Goal: Task Accomplishment & Management: Manage account settings

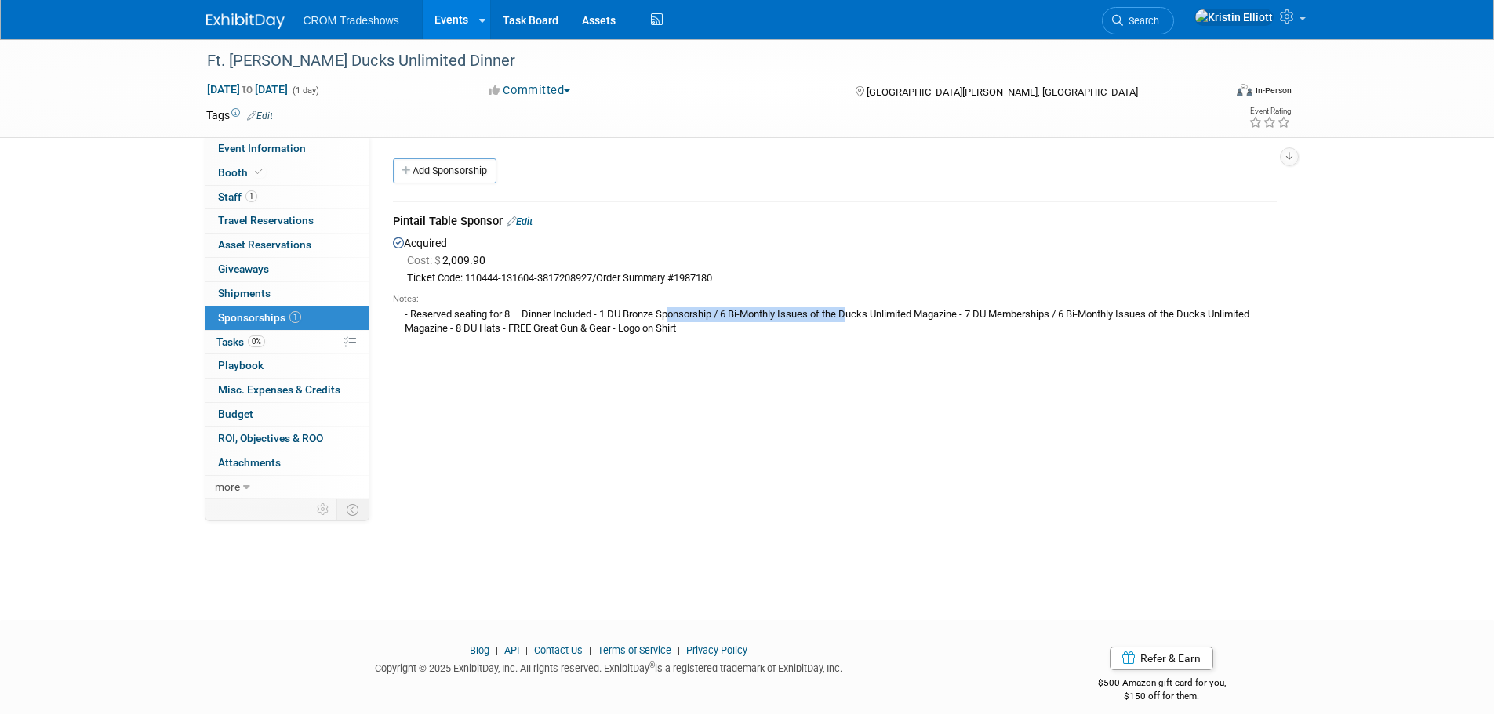
click at [465, 20] on link "Events" at bounding box center [451, 19] width 57 height 39
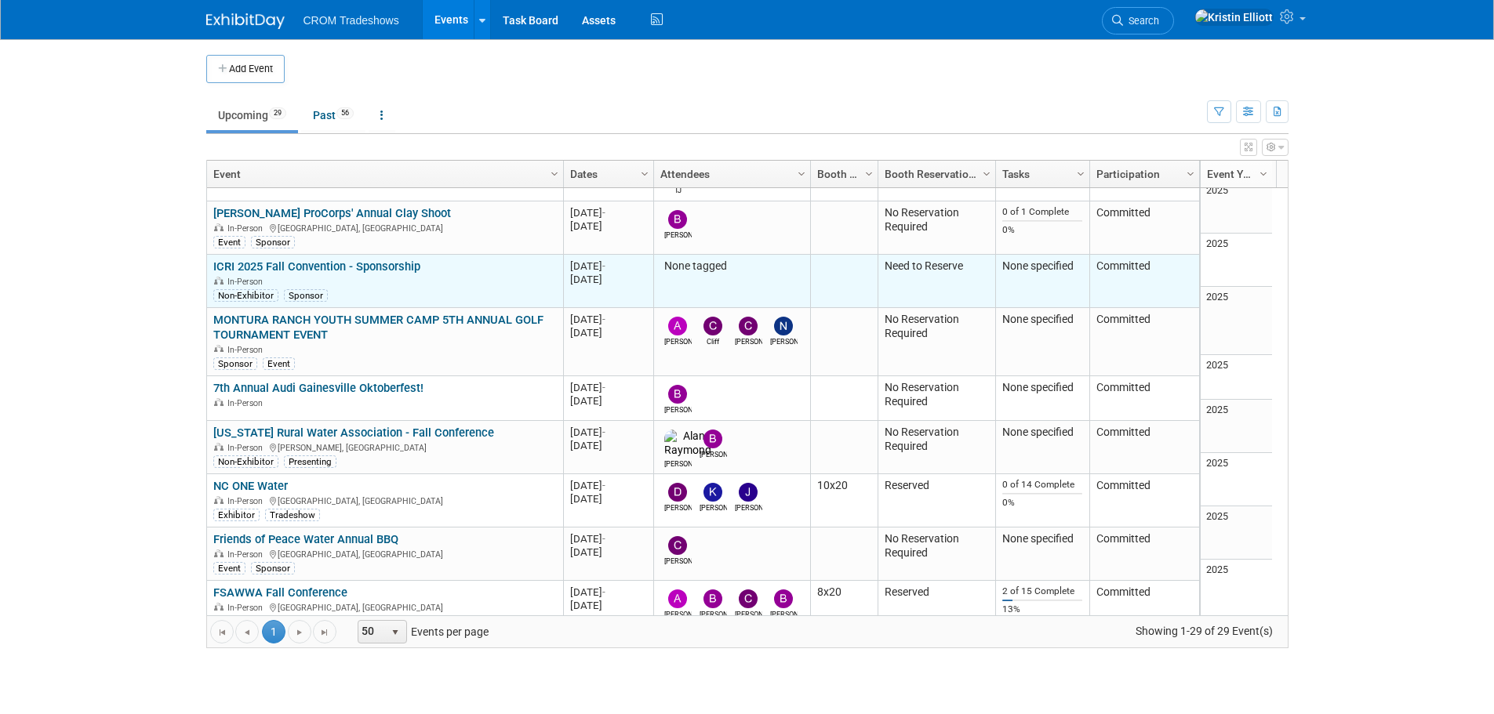
scroll to position [376, 0]
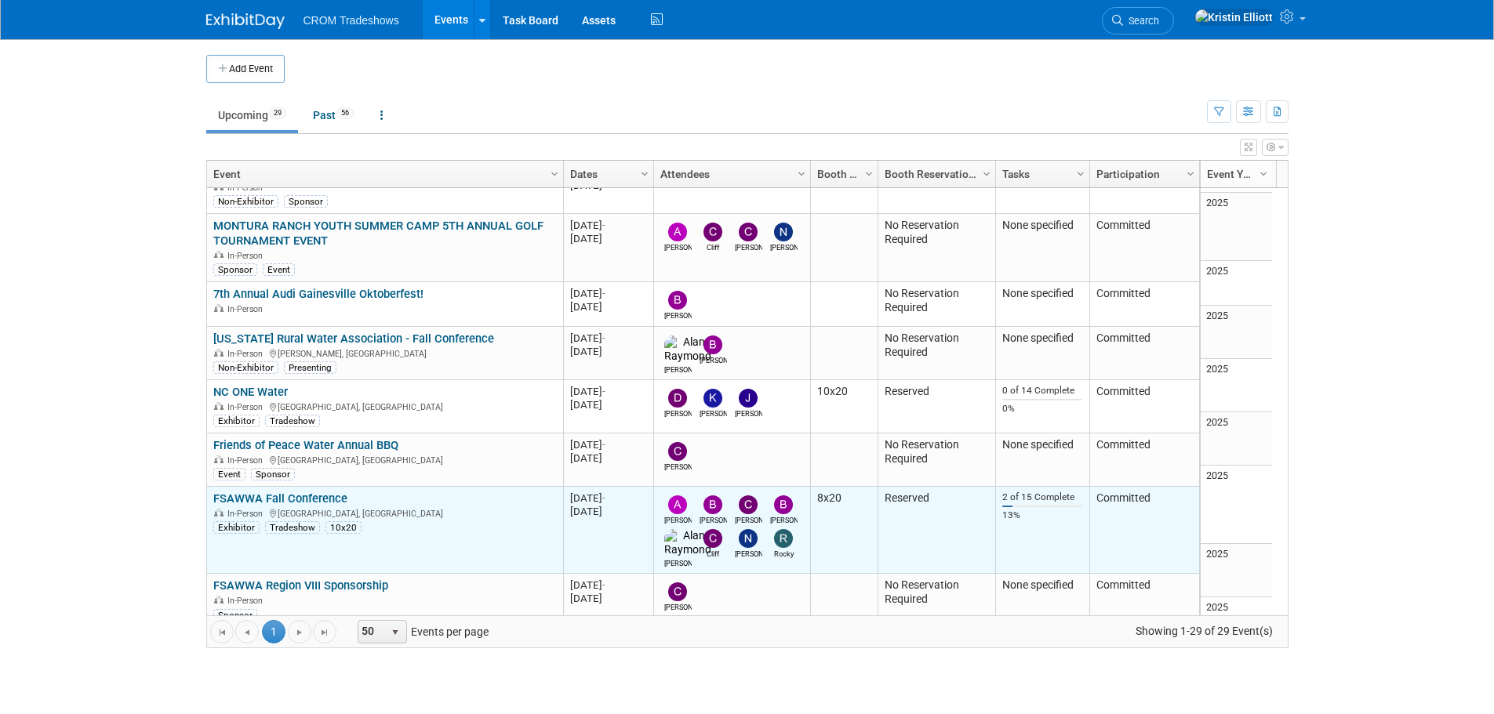
click at [300, 492] on link "FSAWWA Fall Conference" at bounding box center [280, 499] width 134 height 14
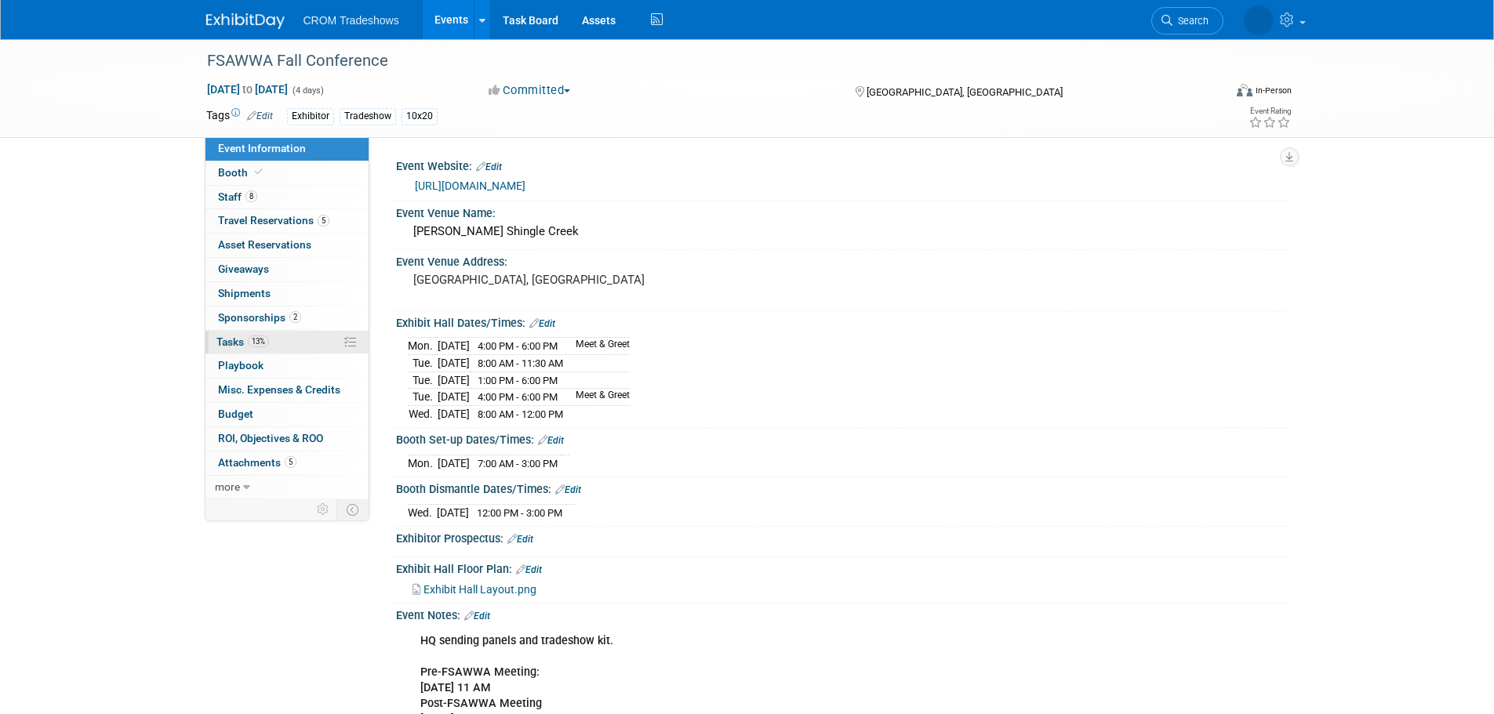
click at [267, 337] on span "13%" at bounding box center [258, 342] width 21 height 12
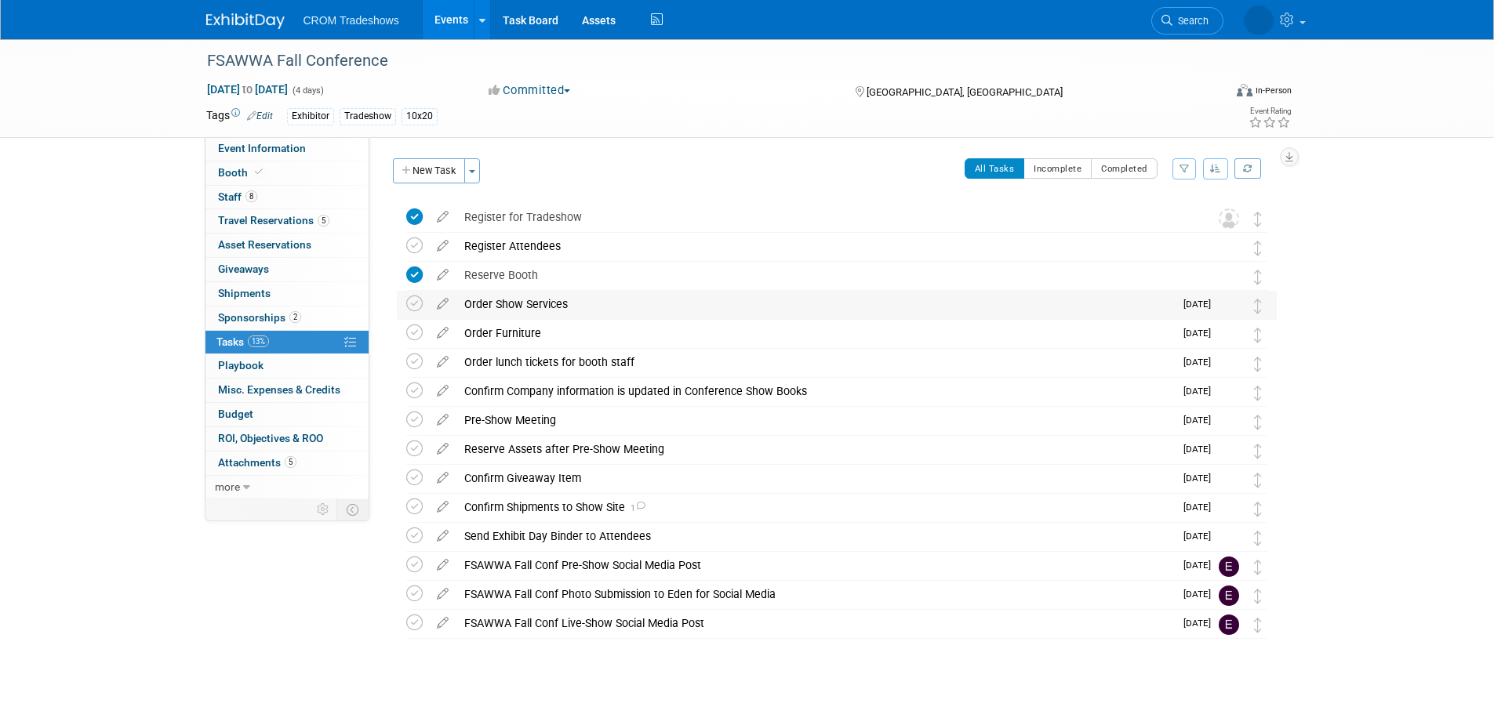
click at [497, 307] on div "Order Show Services" at bounding box center [815, 304] width 718 height 27
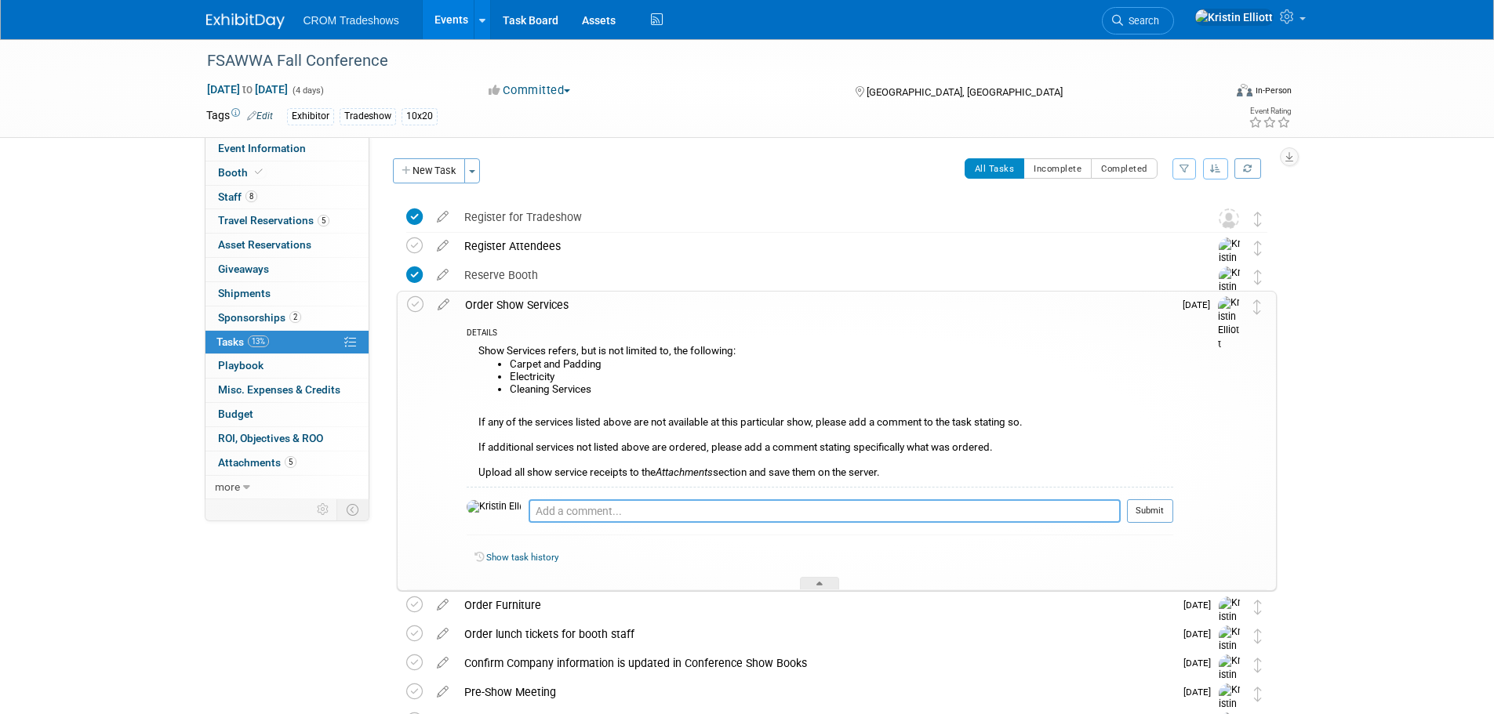
click at [598, 514] on textarea at bounding box center [825, 512] width 592 height 24
paste textarea "Pre-Order Discount Deadline: [DATE]"
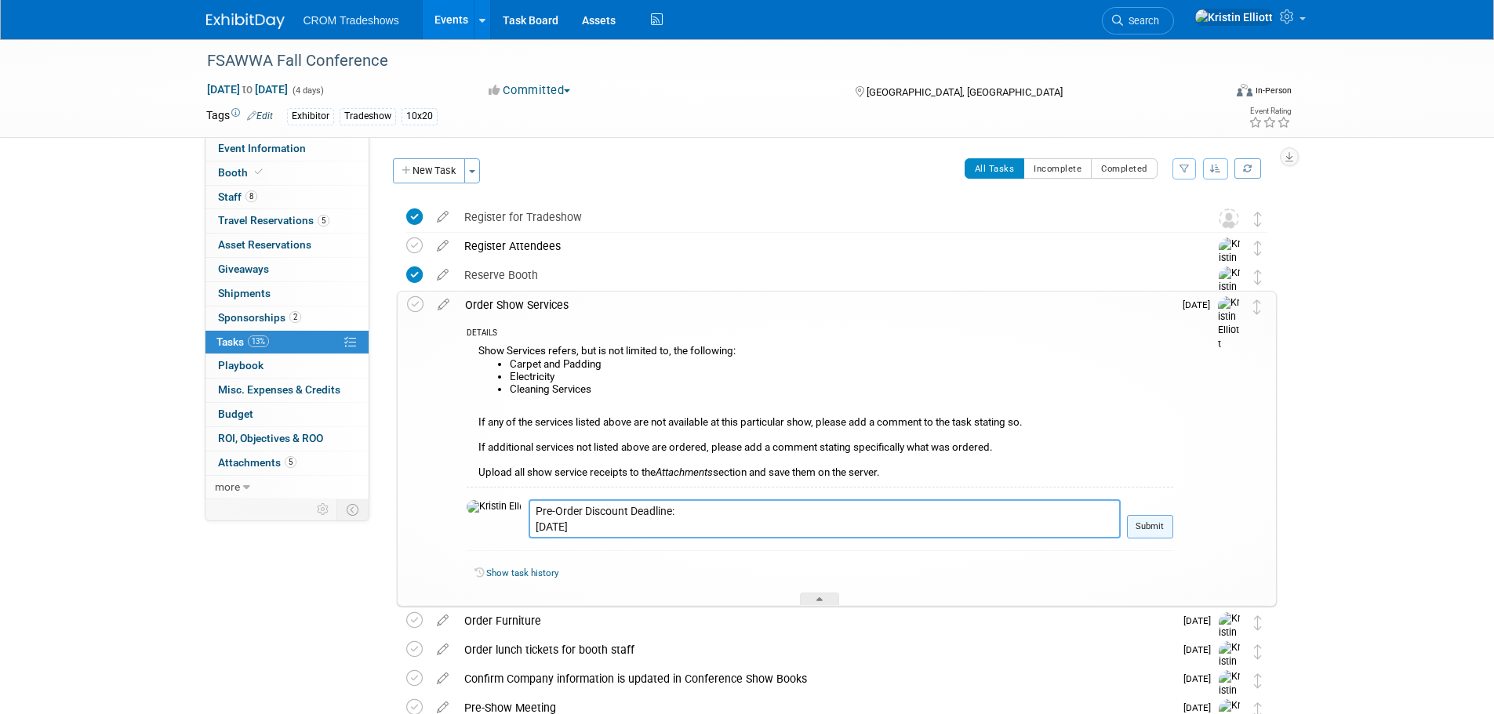
type textarea "Pre-Order Discount Deadline: [DATE]"
click at [1154, 532] on button "Submit" at bounding box center [1150, 527] width 46 height 24
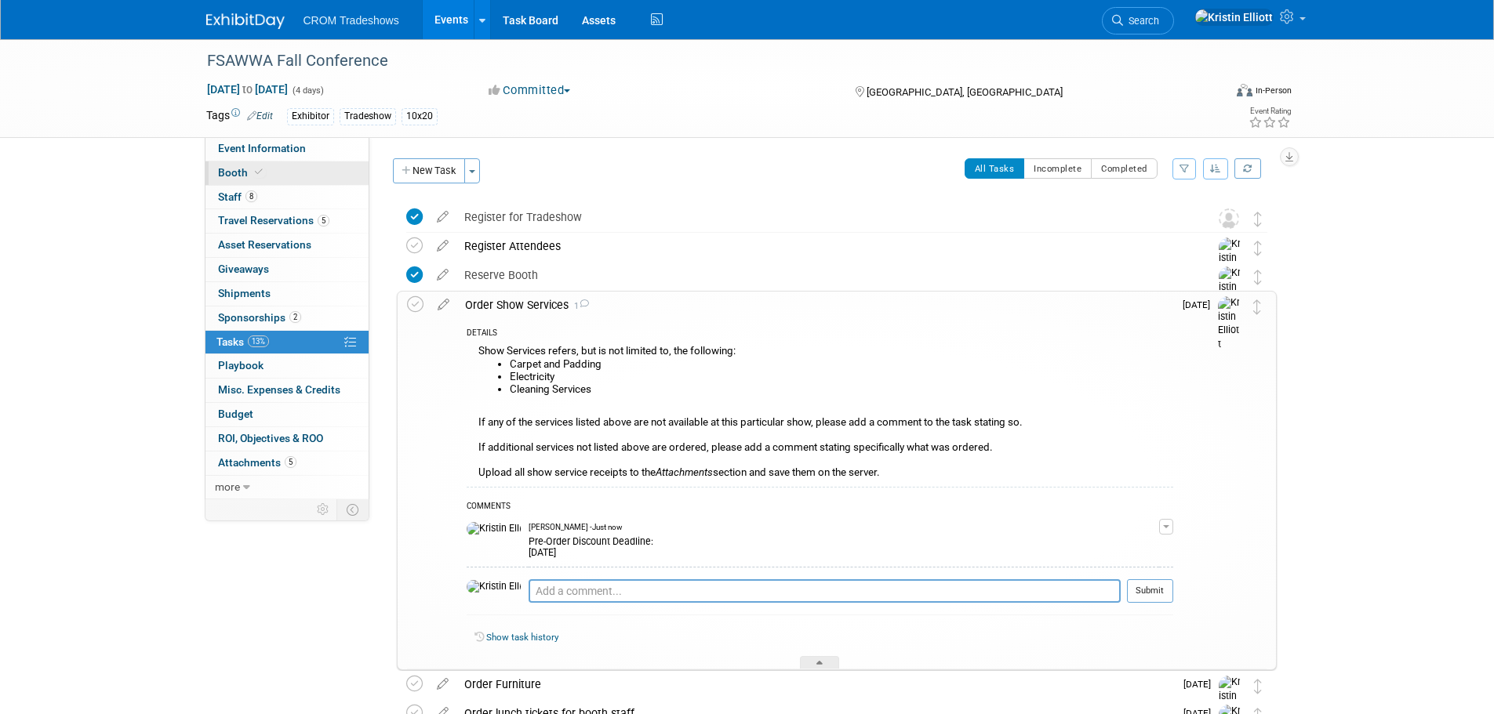
click at [296, 162] on link "Booth" at bounding box center [286, 174] width 163 height 24
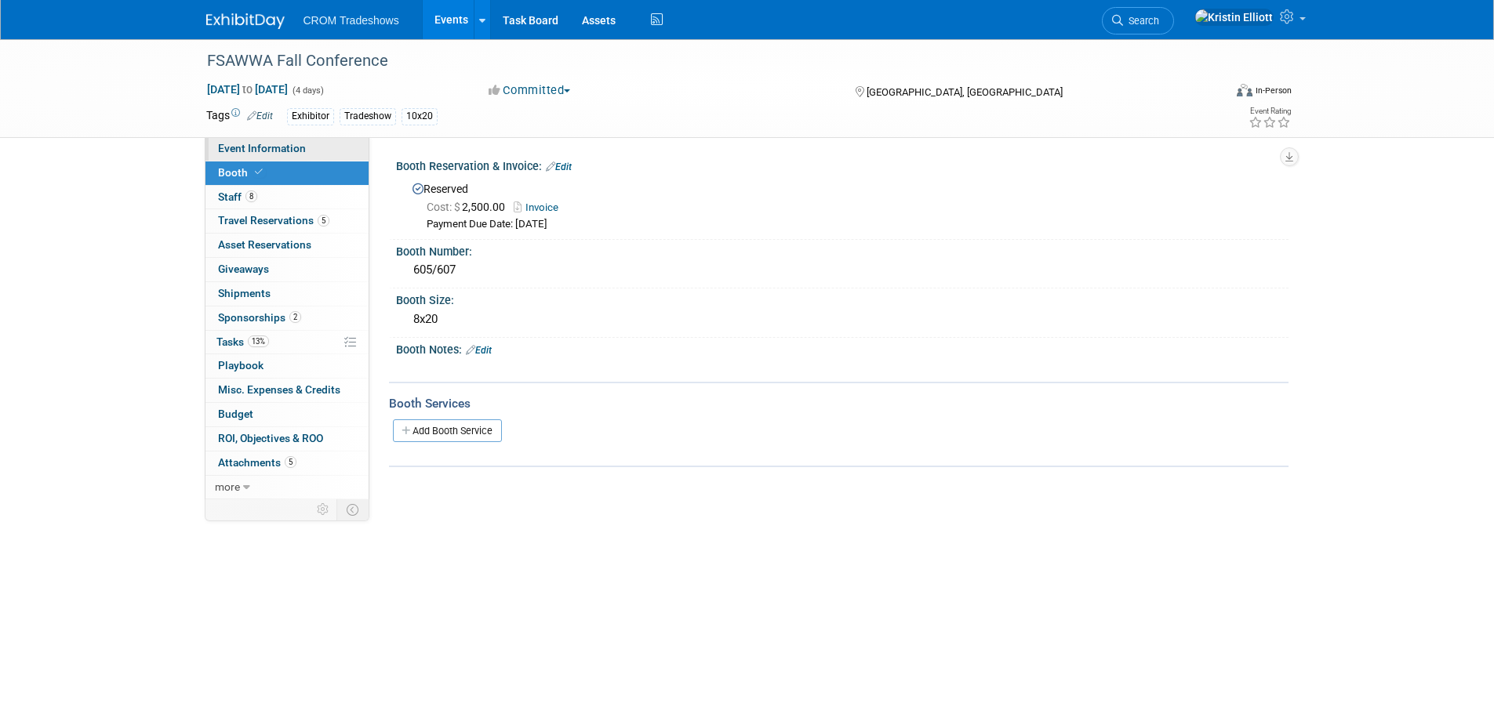
click at [298, 151] on span "Event Information" at bounding box center [262, 148] width 88 height 13
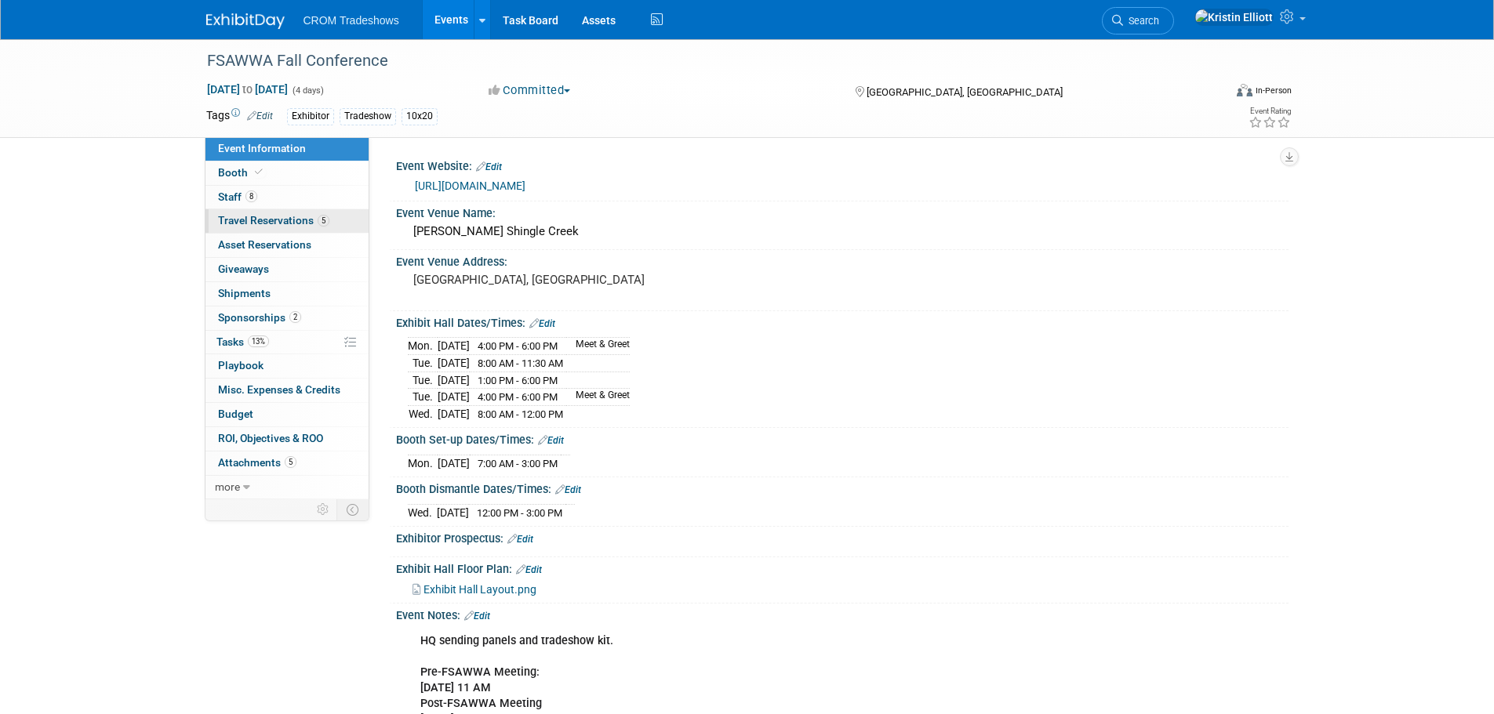
click at [296, 213] on link "5 Travel Reservations 5" at bounding box center [286, 221] width 163 height 24
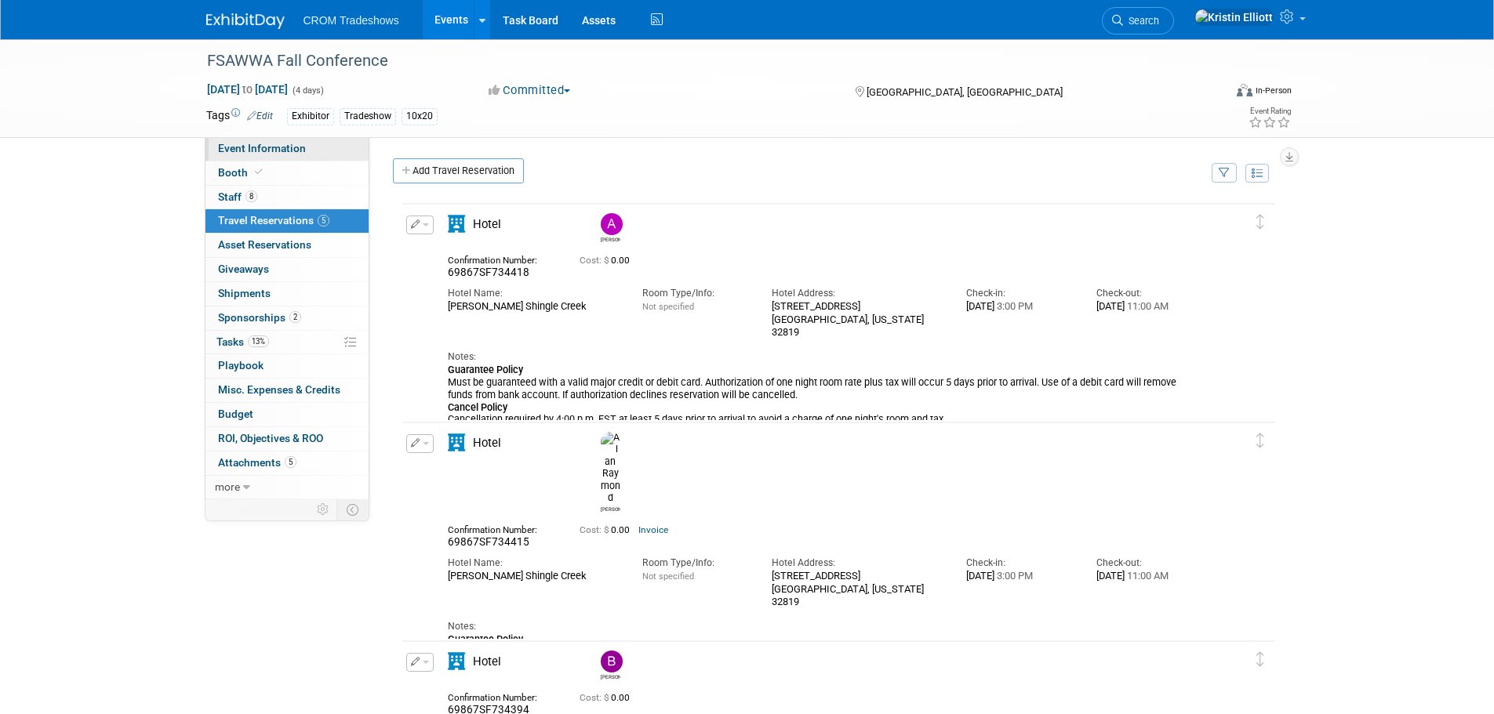
click at [303, 140] on link "Event Information" at bounding box center [286, 149] width 163 height 24
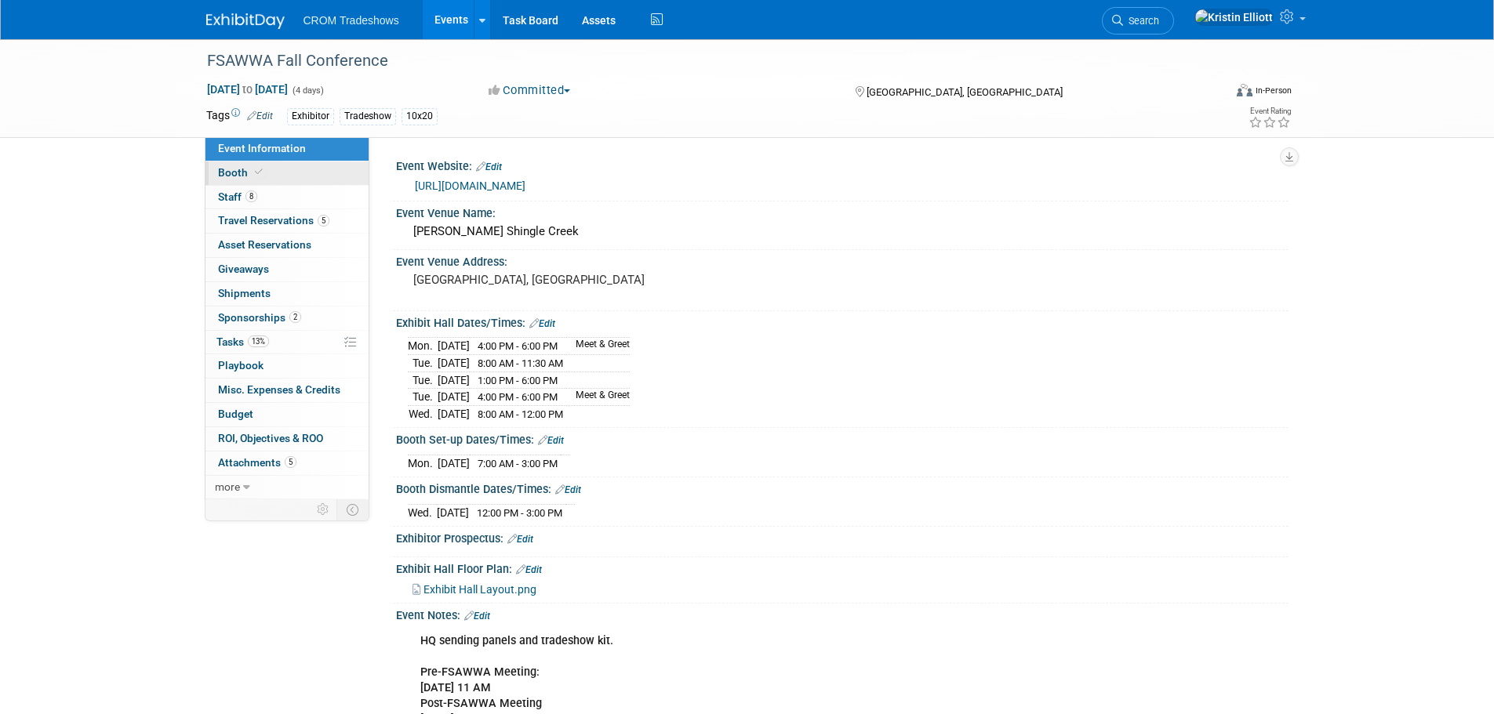
click at [270, 177] on link "Booth" at bounding box center [286, 174] width 163 height 24
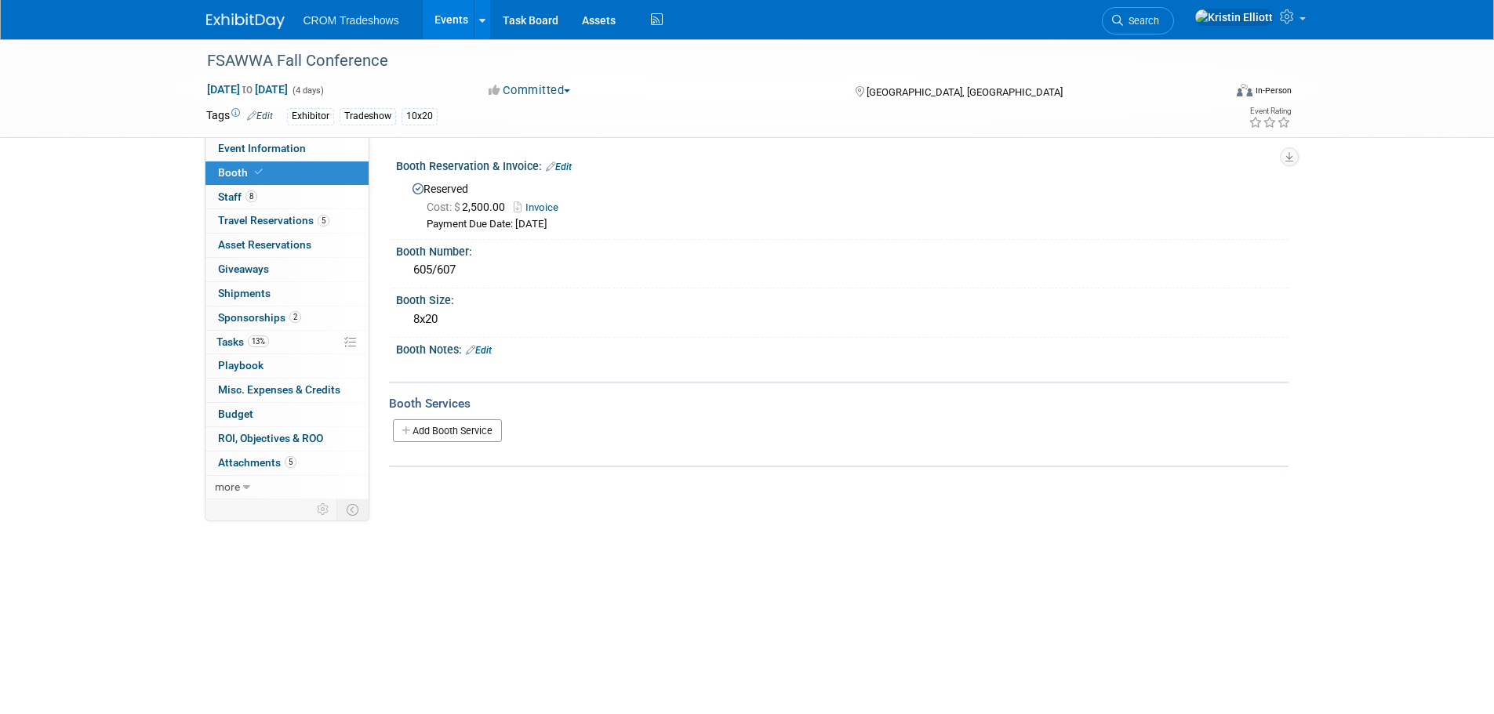
click at [592, 368] on div at bounding box center [762, 369] width 707 height 16
click at [487, 347] on link "Edit" at bounding box center [479, 350] width 26 height 11
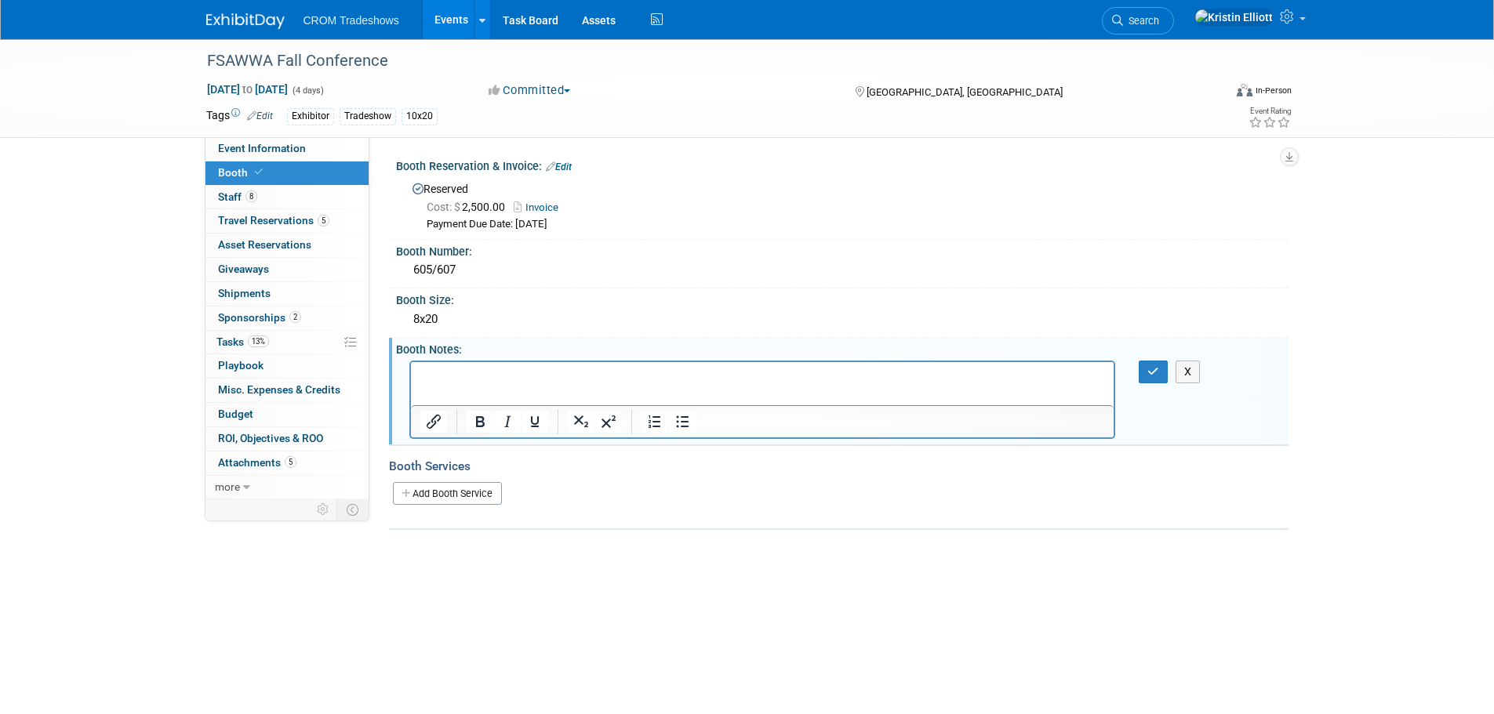
click at [619, 364] on html at bounding box center [761, 373] width 703 height 22
click at [617, 382] on p "Rich Text Area. Press ALT-0 for help." at bounding box center [762, 376] width 685 height 16
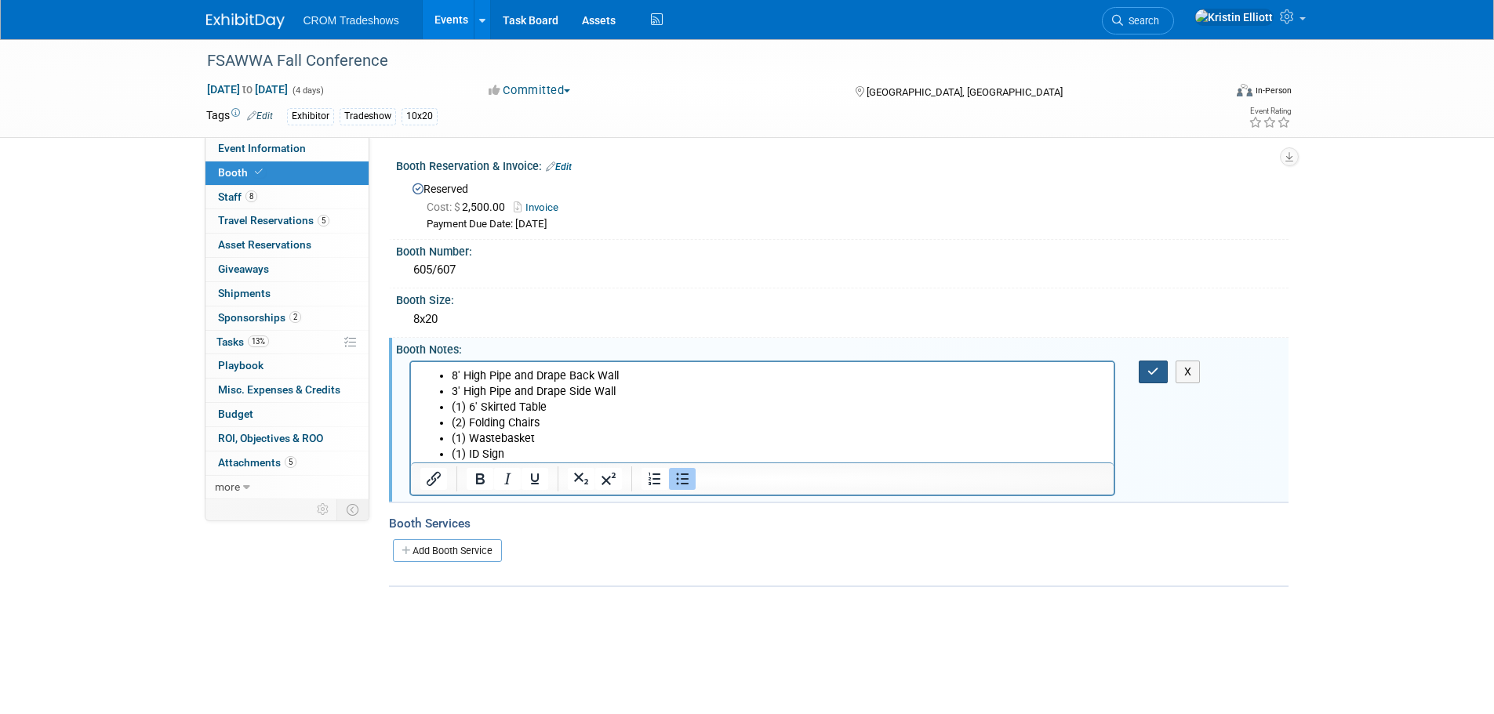
click at [1144, 371] on button "button" at bounding box center [1153, 372] width 29 height 23
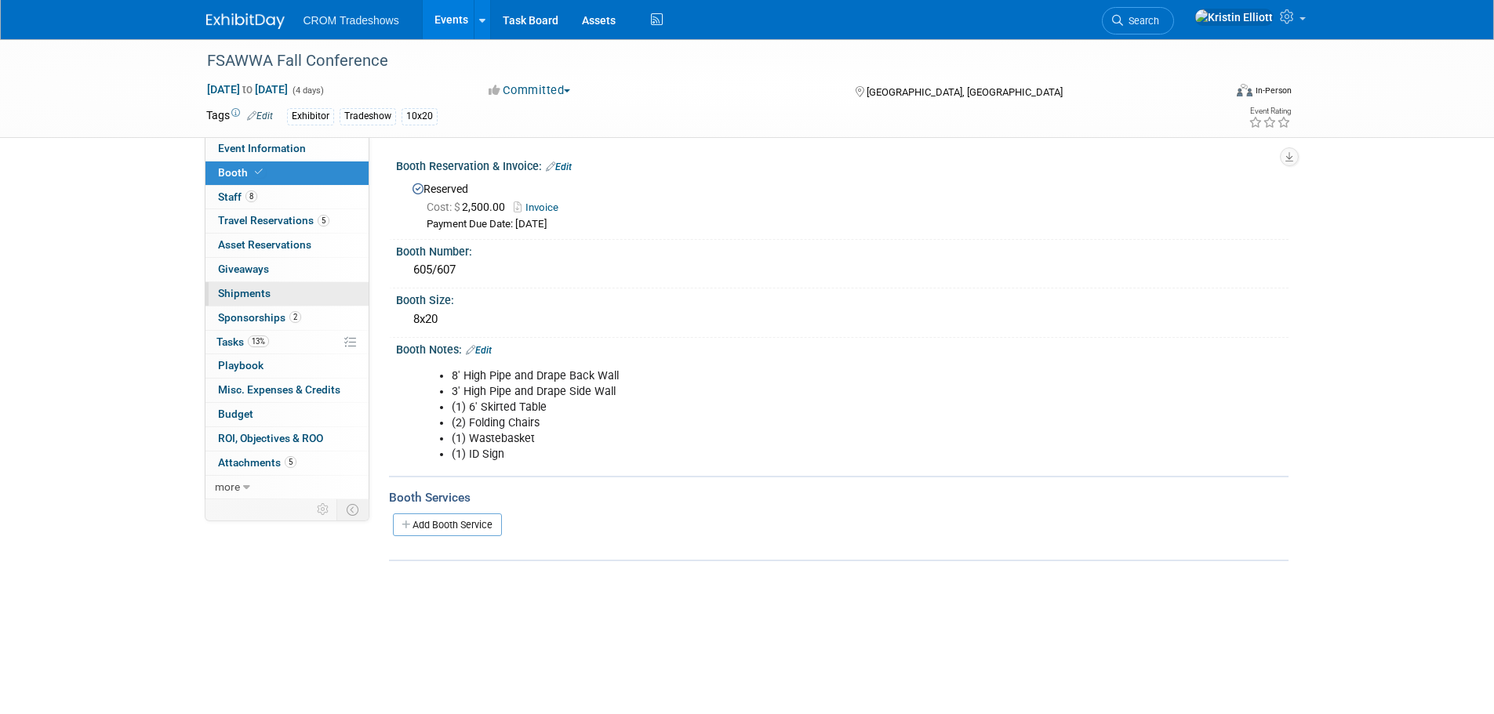
click at [245, 298] on span "Shipments 0" at bounding box center [244, 293] width 53 height 13
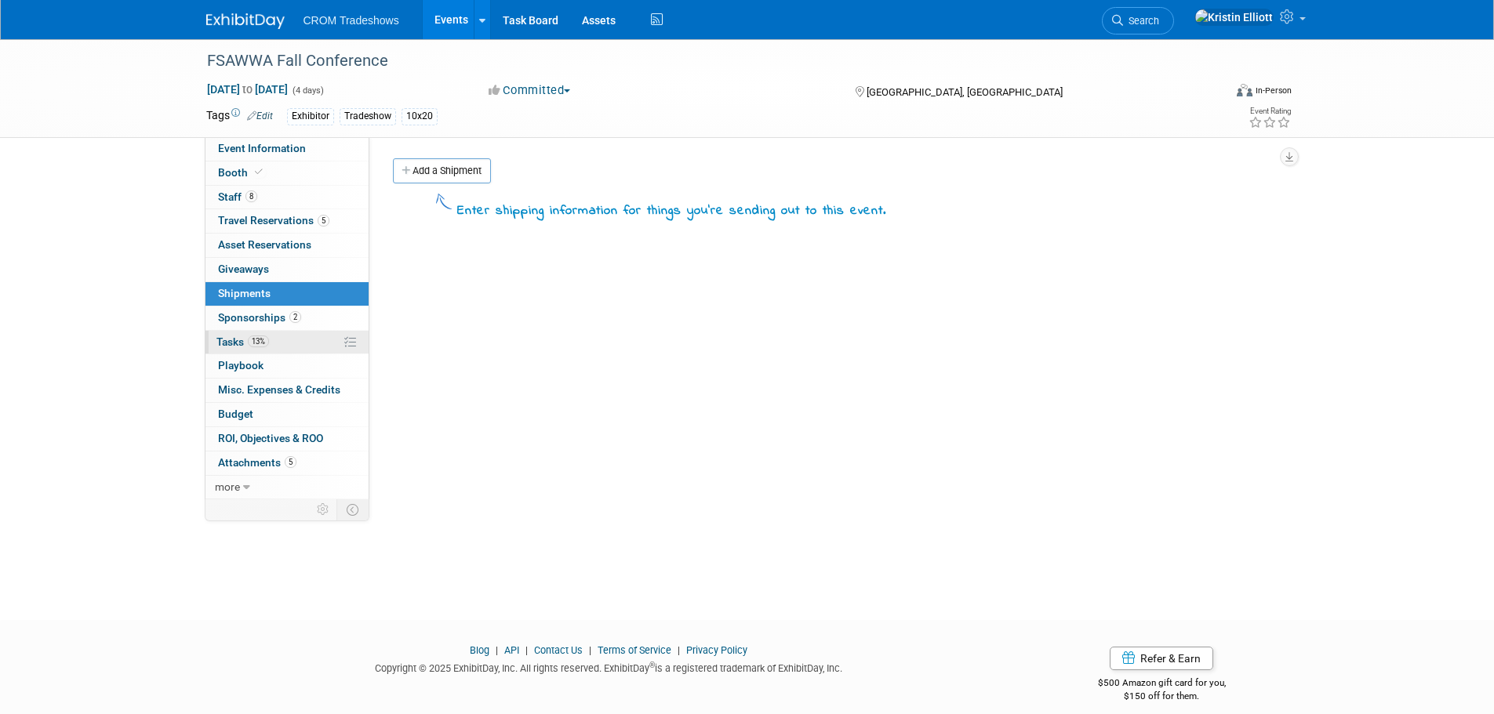
click at [300, 349] on link "13% Tasks 13%" at bounding box center [286, 343] width 163 height 24
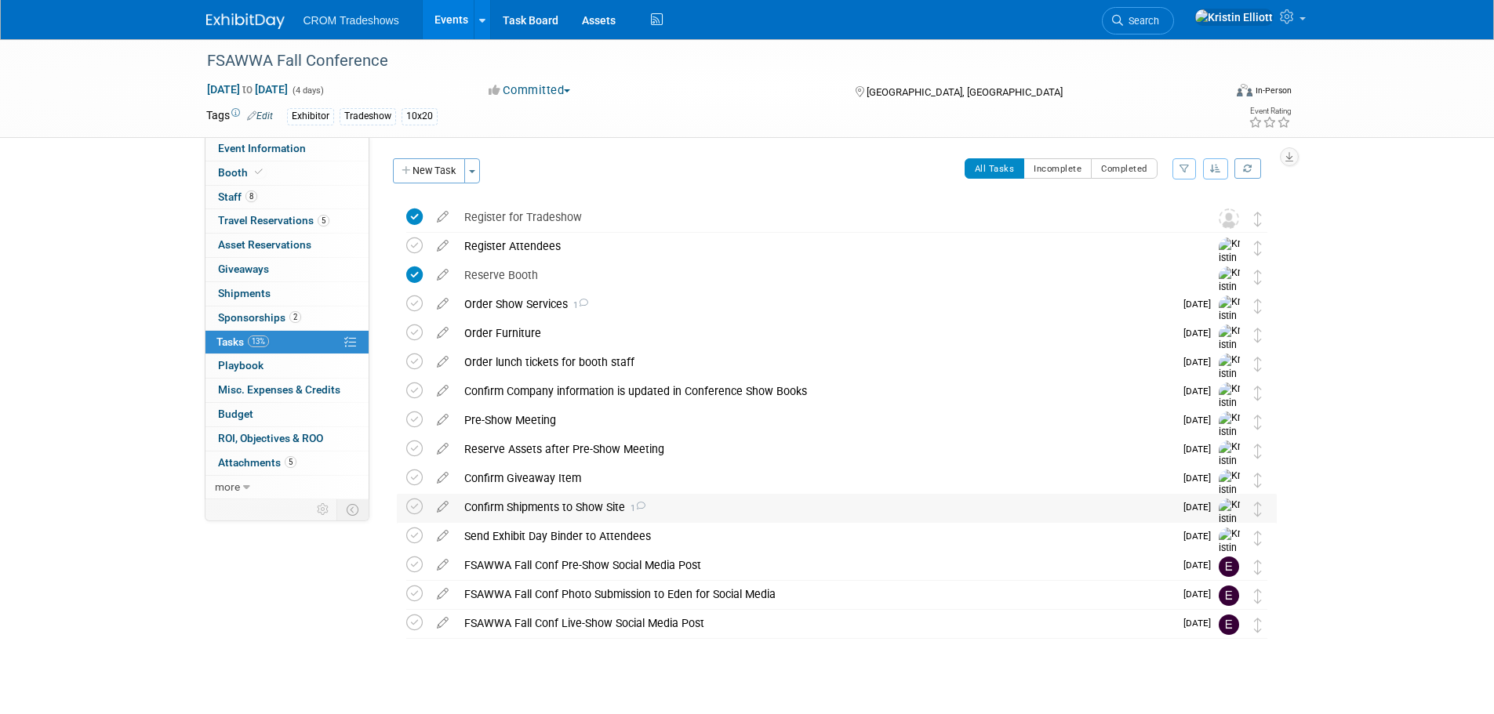
click at [648, 503] on div "Confirm Shipments to Show Site 1" at bounding box center [815, 507] width 718 height 27
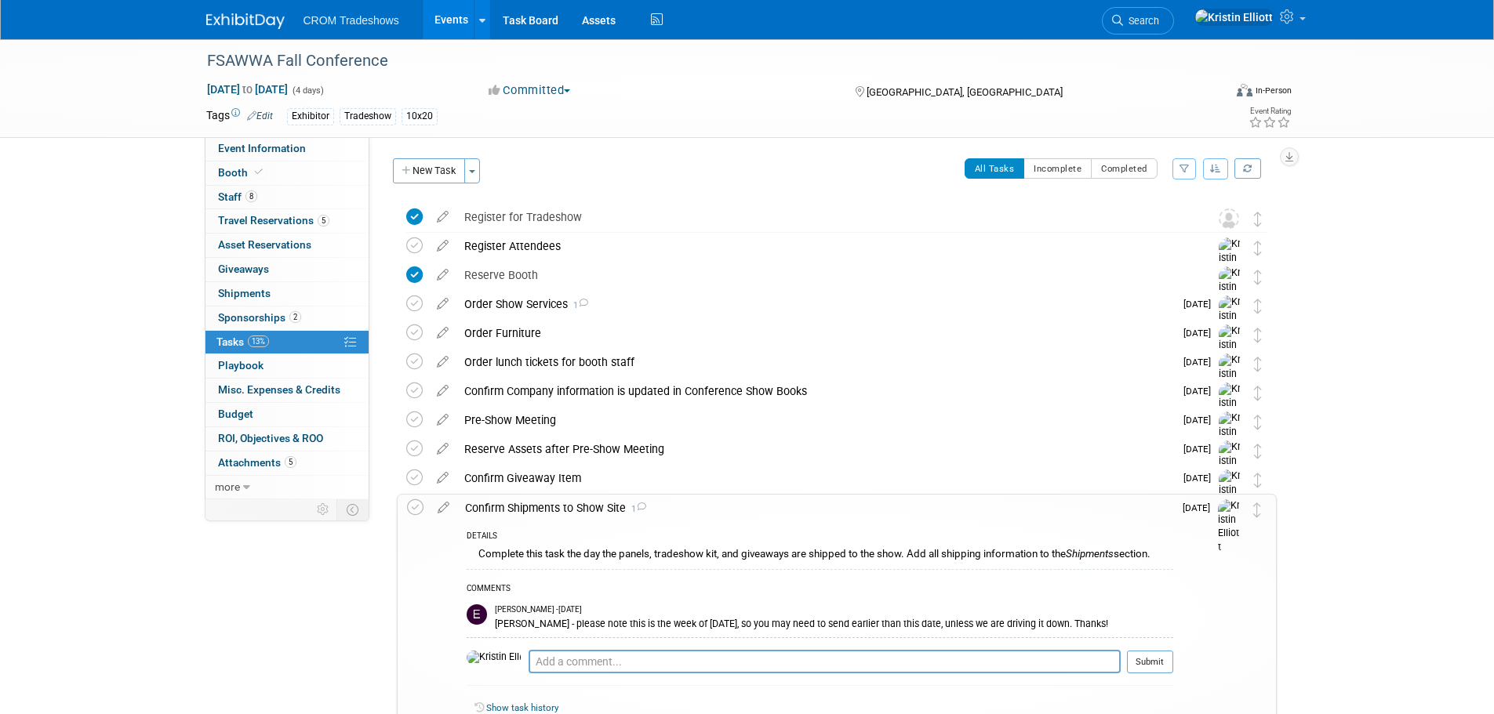
click at [648, 503] on div "Confirm Shipments to Show Site 1" at bounding box center [815, 508] width 716 height 27
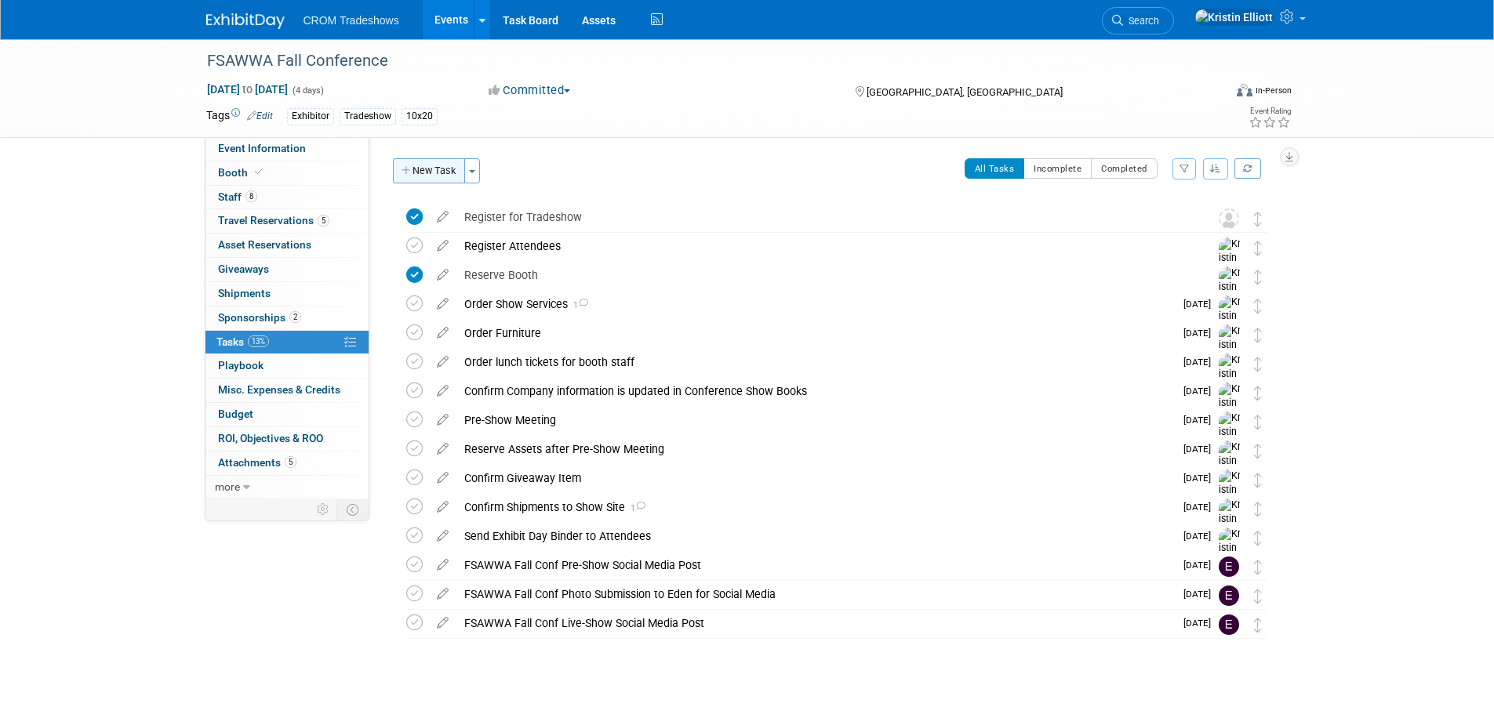
click at [417, 170] on button "New Task" at bounding box center [429, 170] width 72 height 25
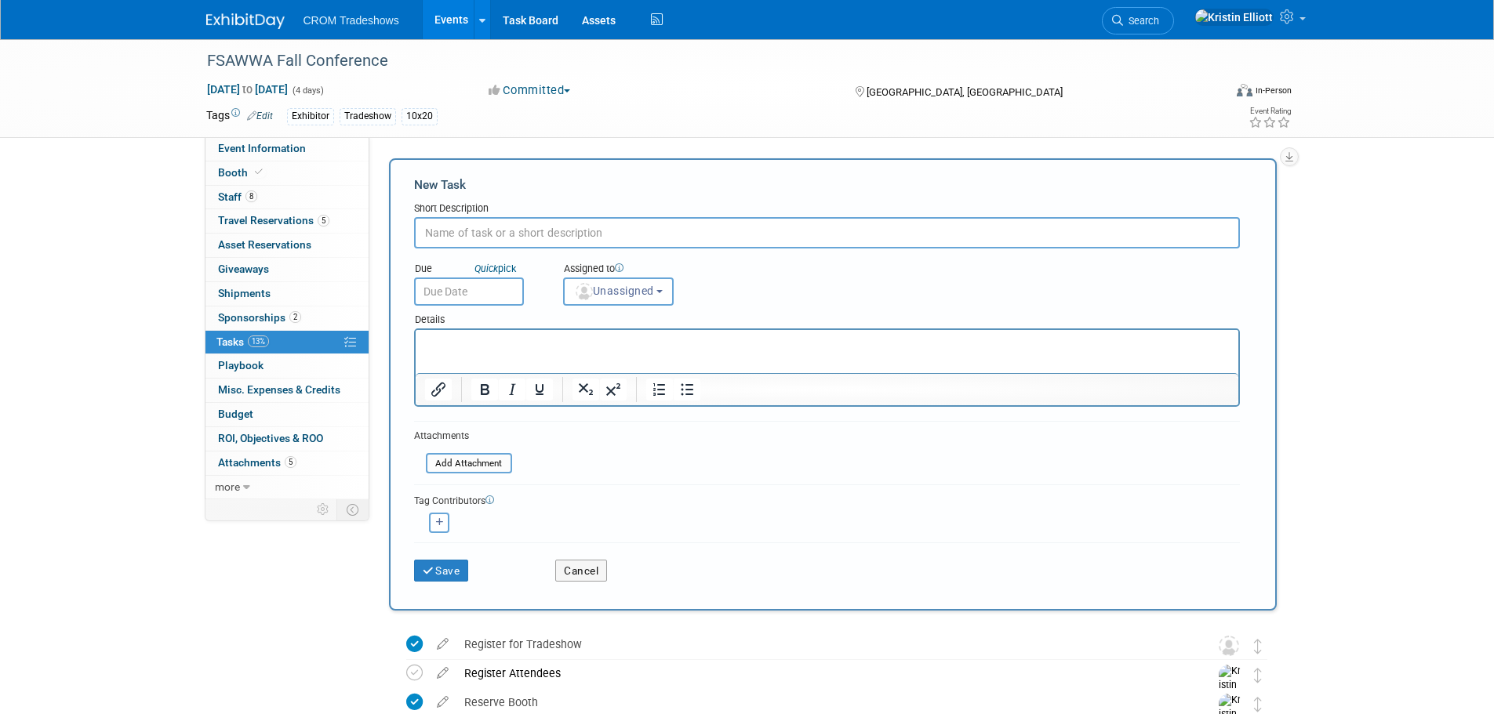
click at [528, 229] on input "text" at bounding box center [827, 232] width 826 height 31
paste input "Advance Shipments"
type input "Advance Shipments"
click at [622, 352] on html at bounding box center [826, 341] width 823 height 22
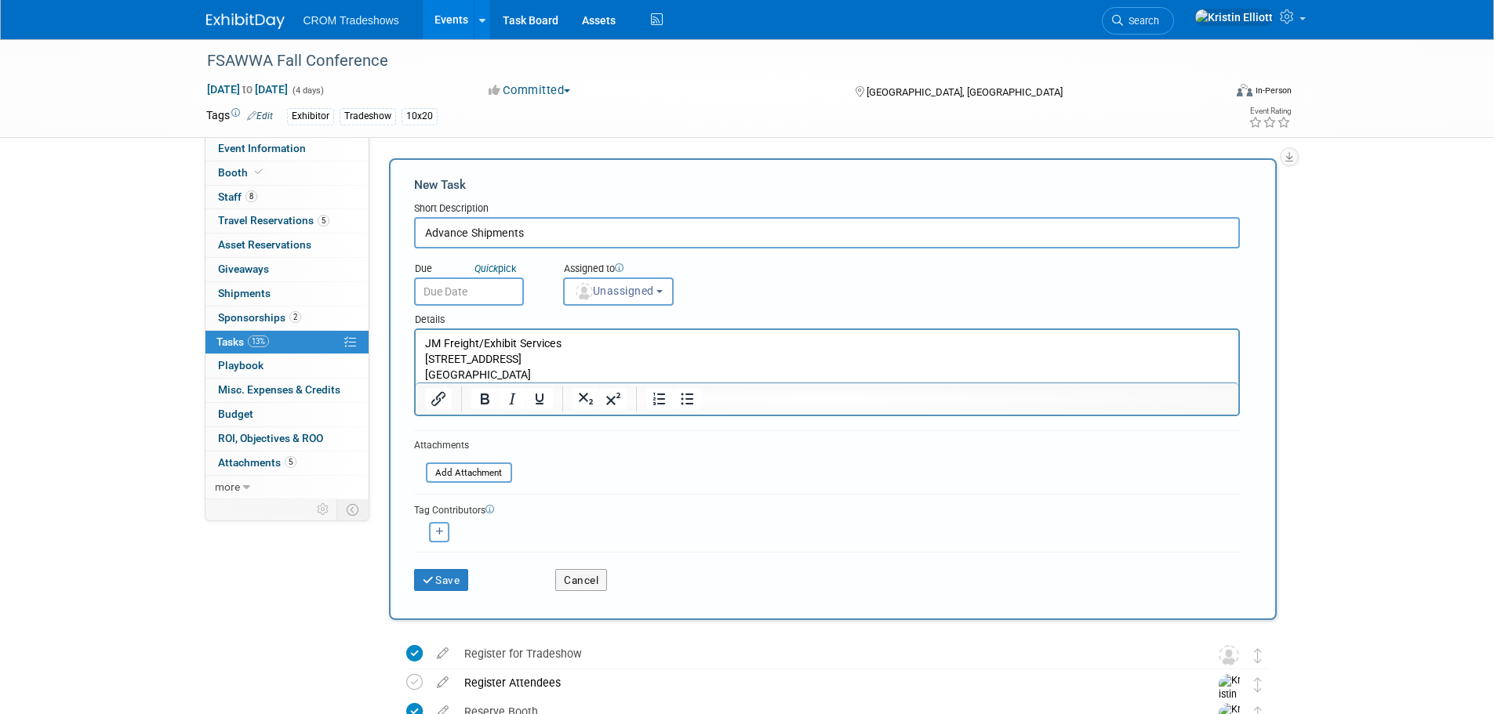
click at [597, 372] on p "JM Freight/Exhibit Services 7580 Exchange Drive Orlando, FL 32809" at bounding box center [826, 359] width 805 height 46
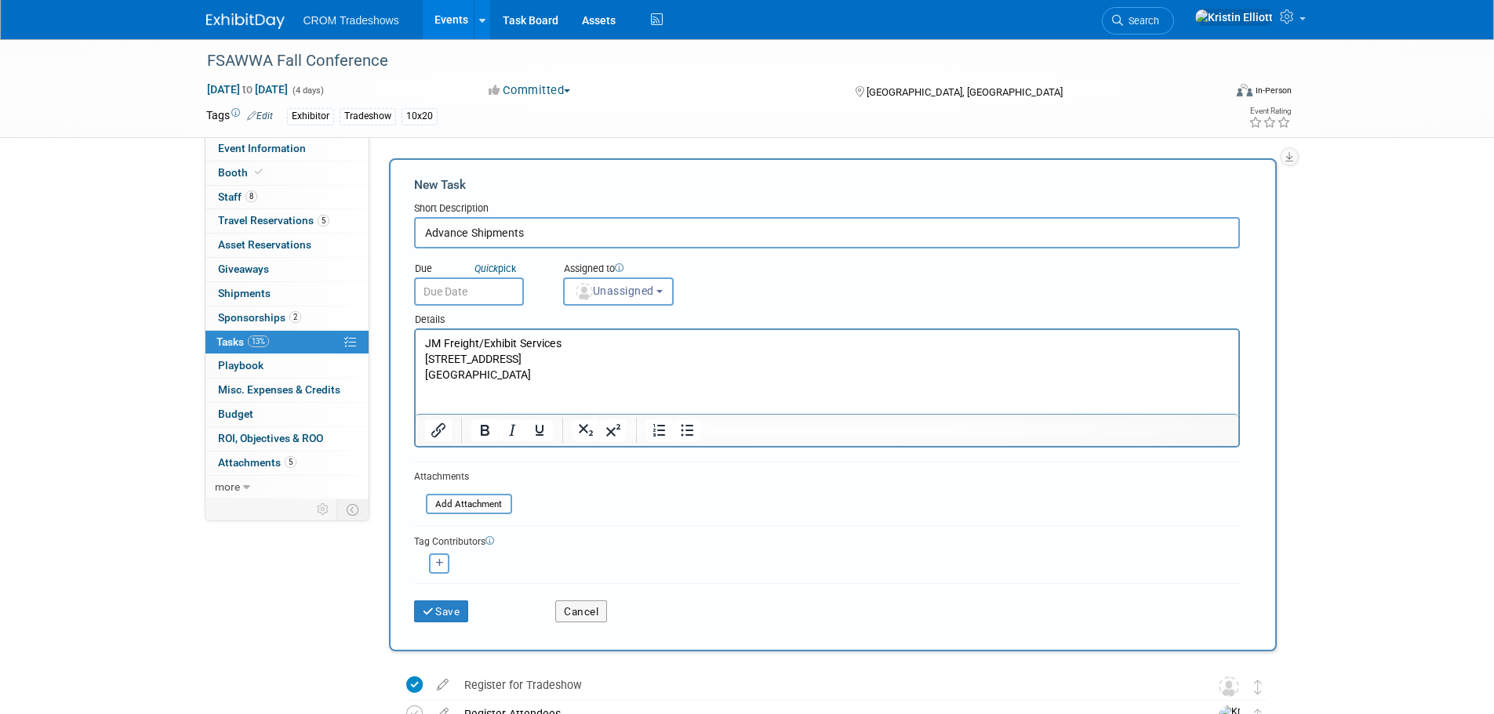
click at [447, 391] on p "JM Freight/Exhibit Services 7580 Exchange Drive Orlando, FL 32809" at bounding box center [826, 375] width 805 height 78
click at [447, 394] on p "JM Freight/Exhibit Services 7580 Exchange Drive Orlando, FL 32809" at bounding box center [826, 375] width 805 height 78
click at [441, 405] on p "JM Freight/Exhibit Services 7580 Exchange Drive Orlando, FL 32809" at bounding box center [826, 375] width 805 height 78
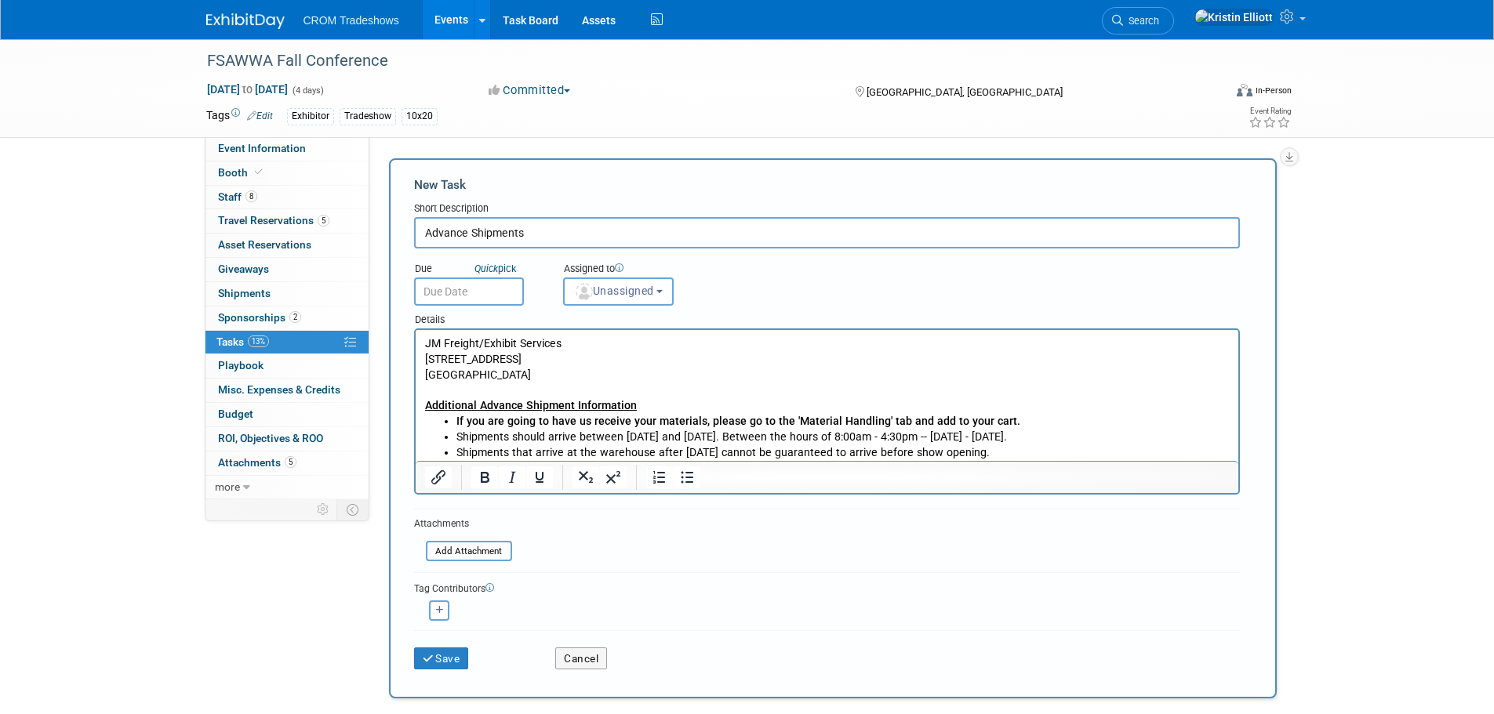
click at [763, 441] on li "Shipments should arrive between Thursday, October 30, 2025 and Sunday, November…" at bounding box center [842, 438] width 773 height 16
click at [610, 296] on span "Unassigned" at bounding box center [614, 291] width 80 height 13
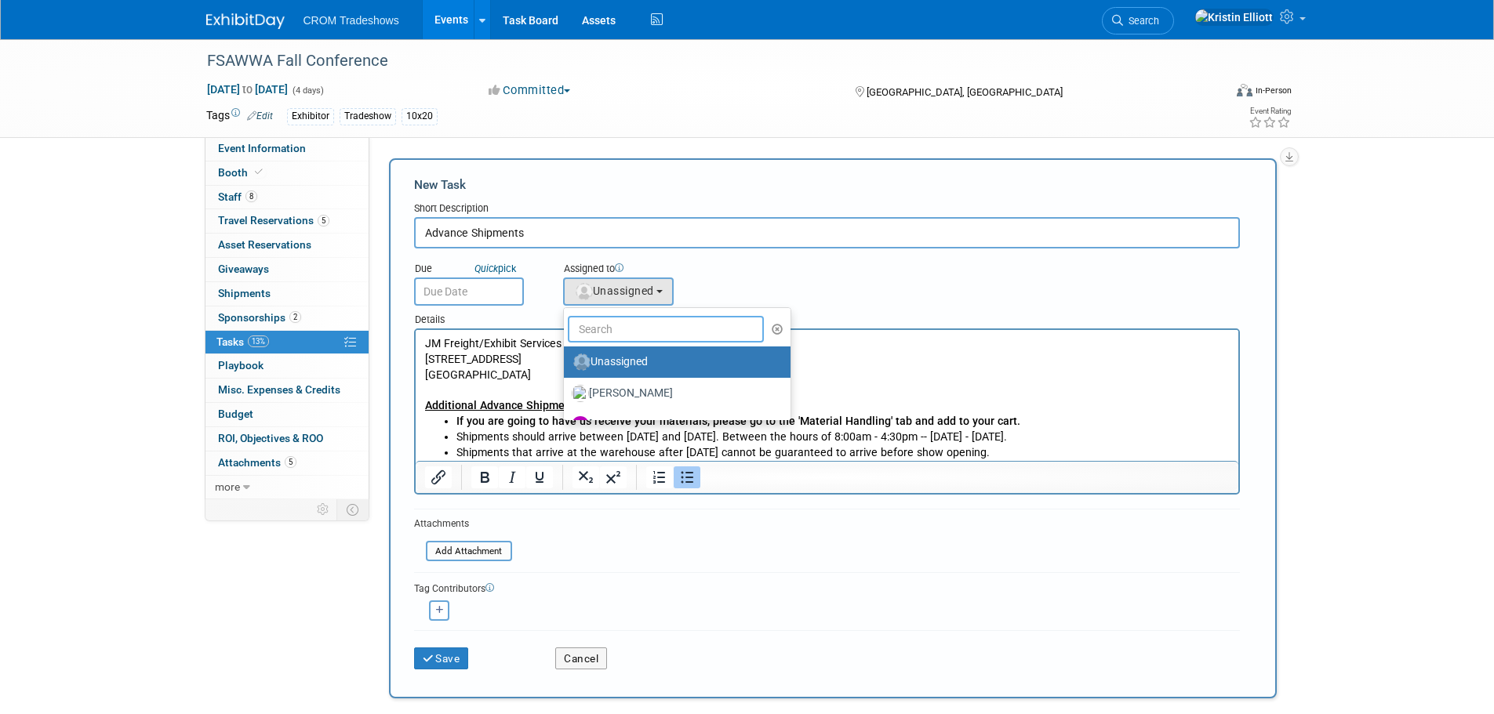
click at [628, 328] on input "text" at bounding box center [666, 329] width 197 height 27
type input "Kristin"
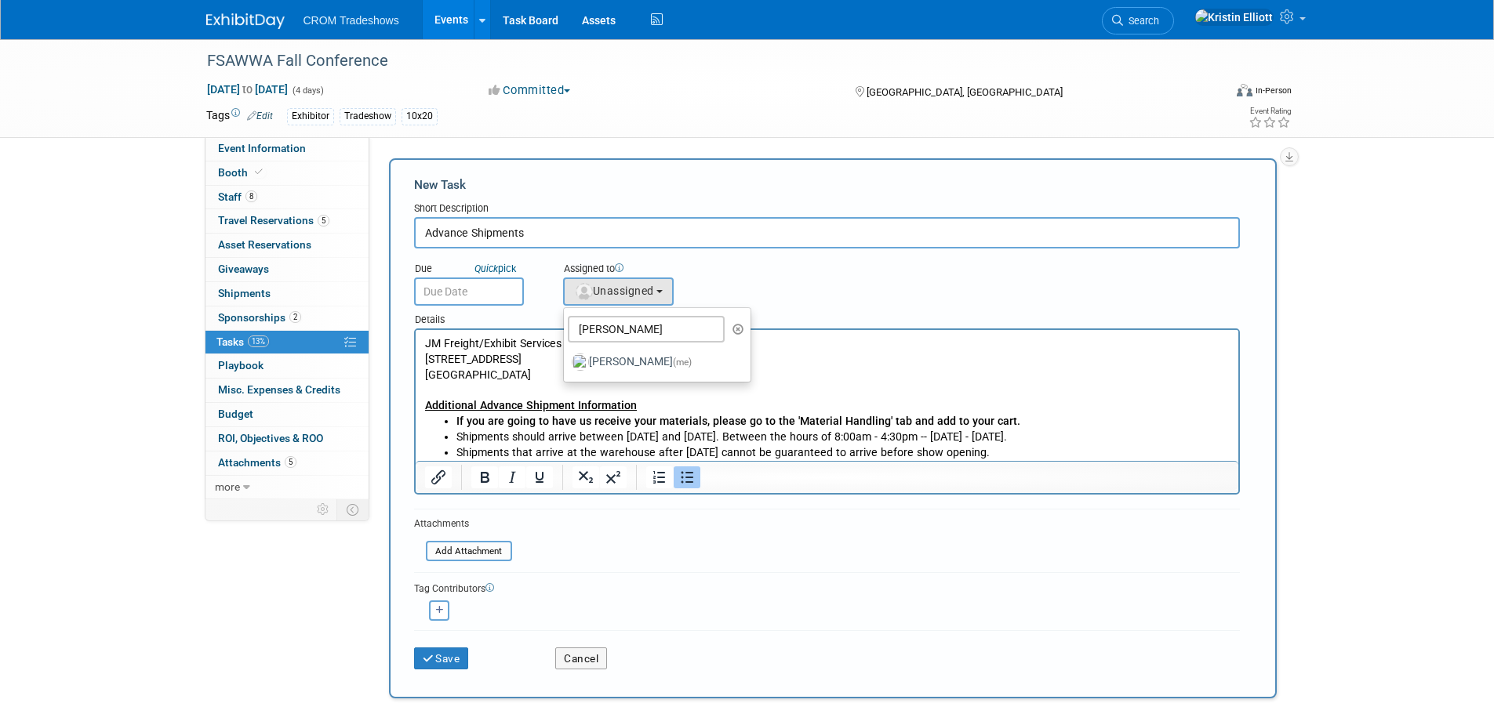
click at [489, 292] on input "text" at bounding box center [469, 292] width 110 height 28
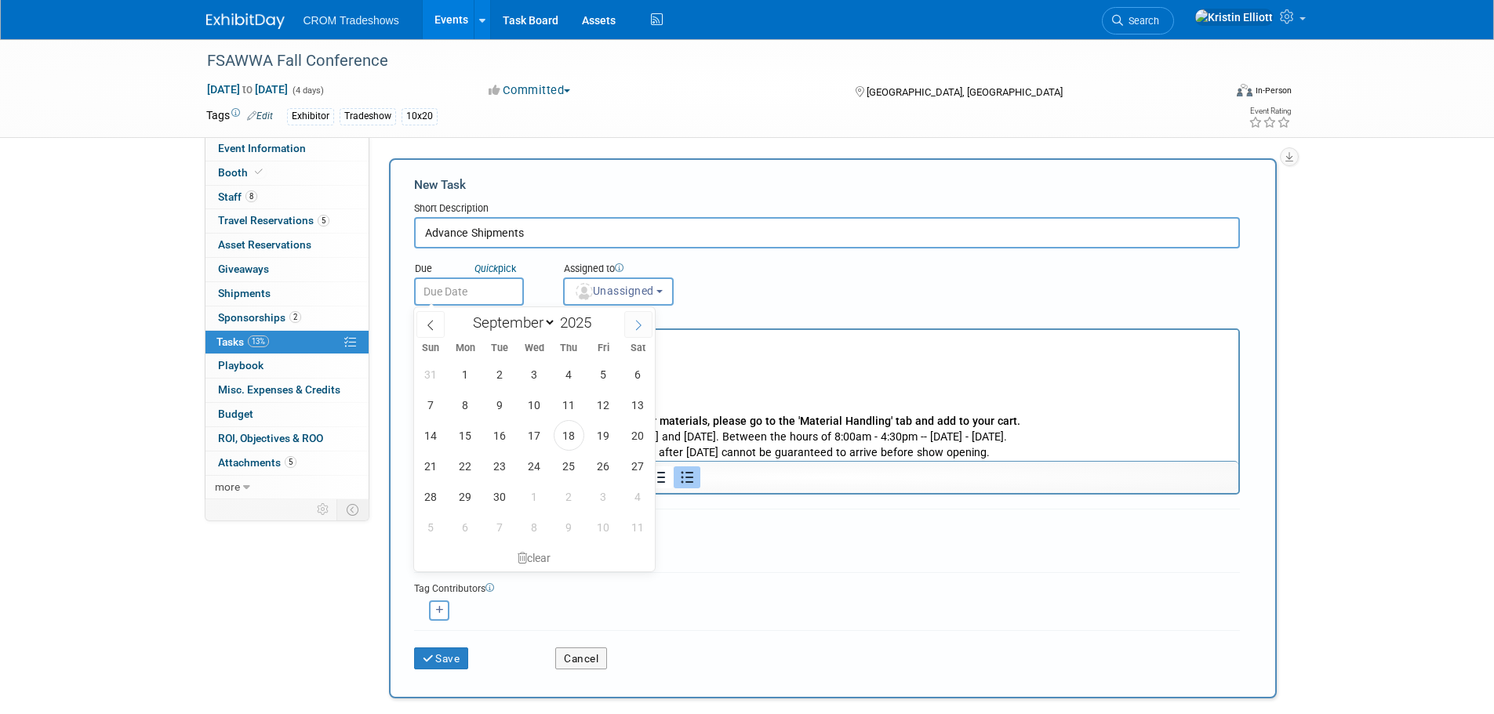
click at [635, 334] on span at bounding box center [638, 324] width 28 height 27
select select "10"
click at [418, 526] on span "30" at bounding box center [431, 527] width 31 height 31
type input "Nov 30, 2025"
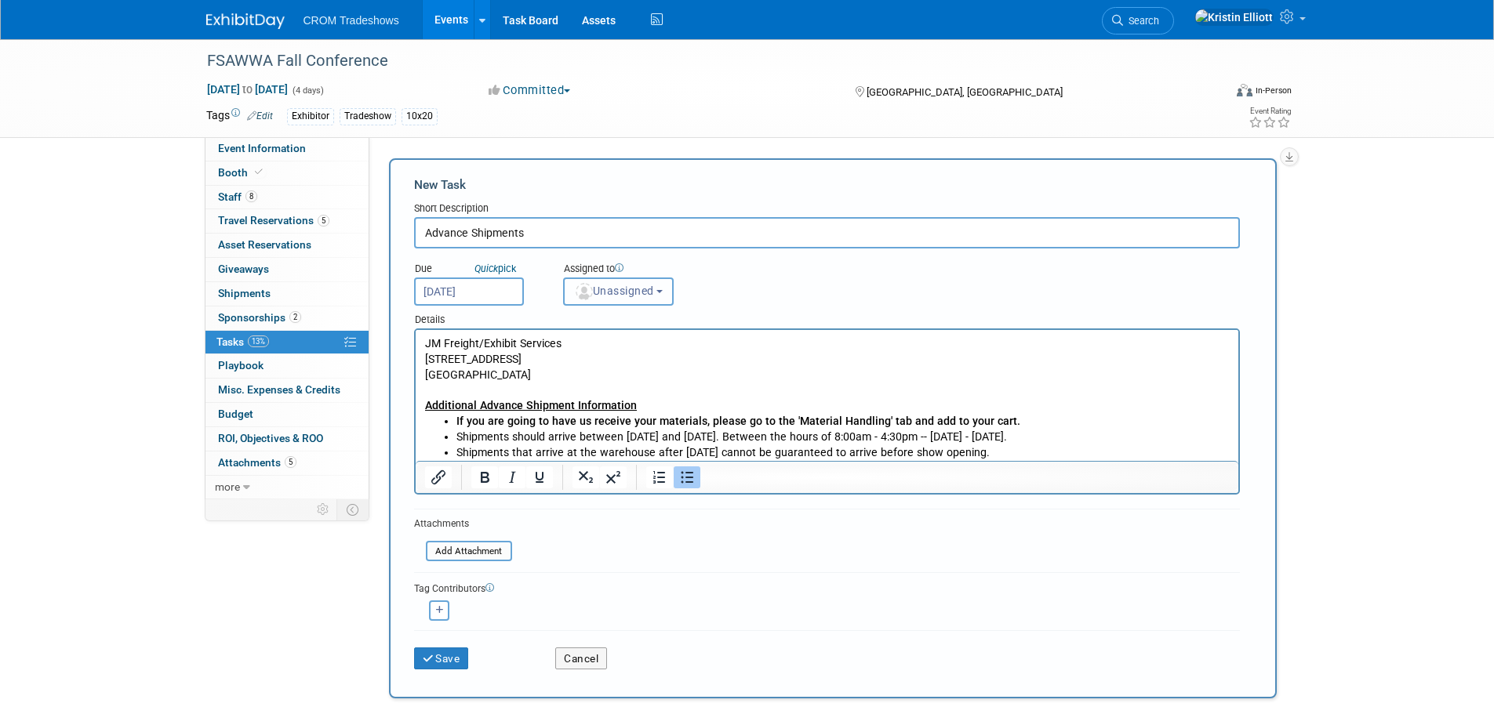
click at [639, 289] on span "Unassigned" at bounding box center [614, 291] width 80 height 13
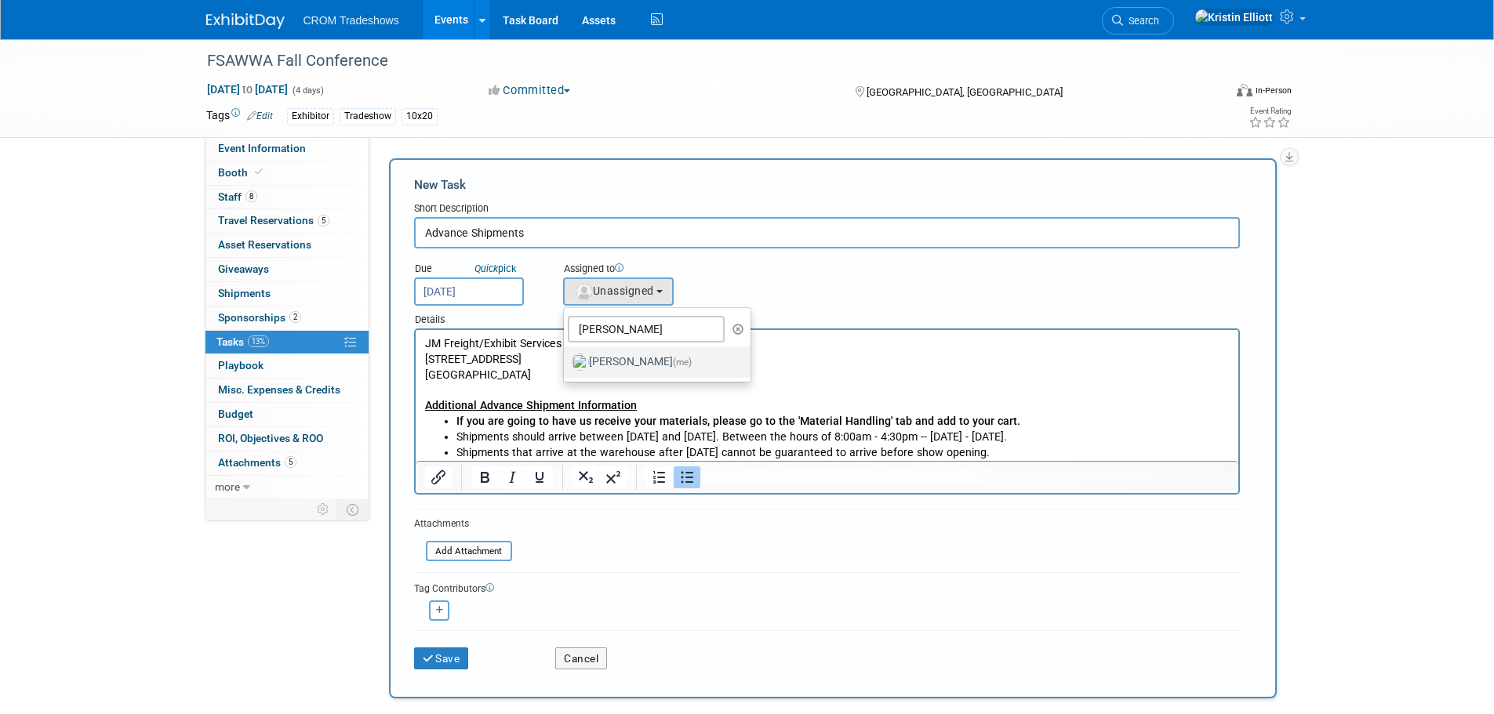
click at [624, 366] on label "Kristin Elliott (me)" at bounding box center [654, 362] width 164 height 25
click at [566, 365] on input "Kristin Elliott (me)" at bounding box center [561, 360] width 10 height 10
select select "c7cb0e95-543d-4e4d-b4da-bb7f35f654a4"
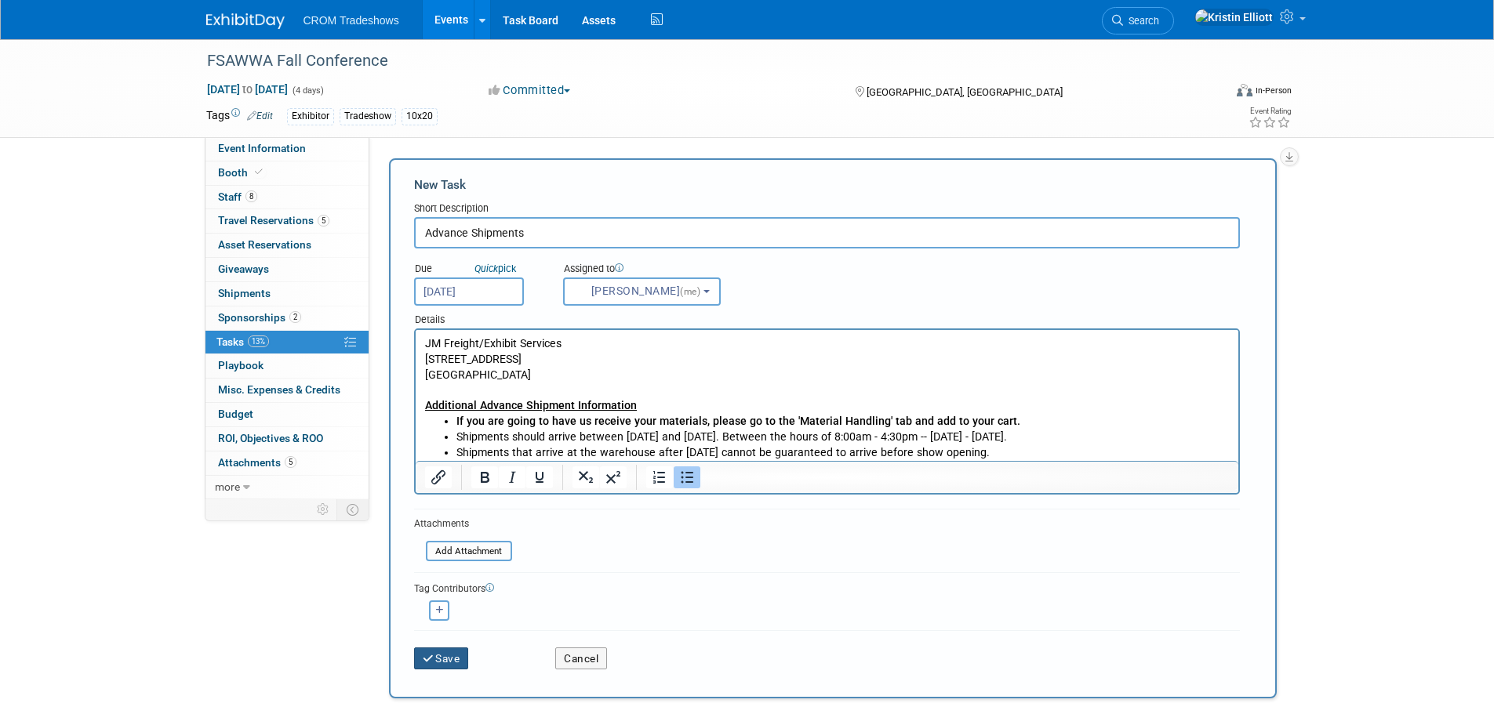
click at [441, 663] on button "Save" at bounding box center [441, 659] width 55 height 22
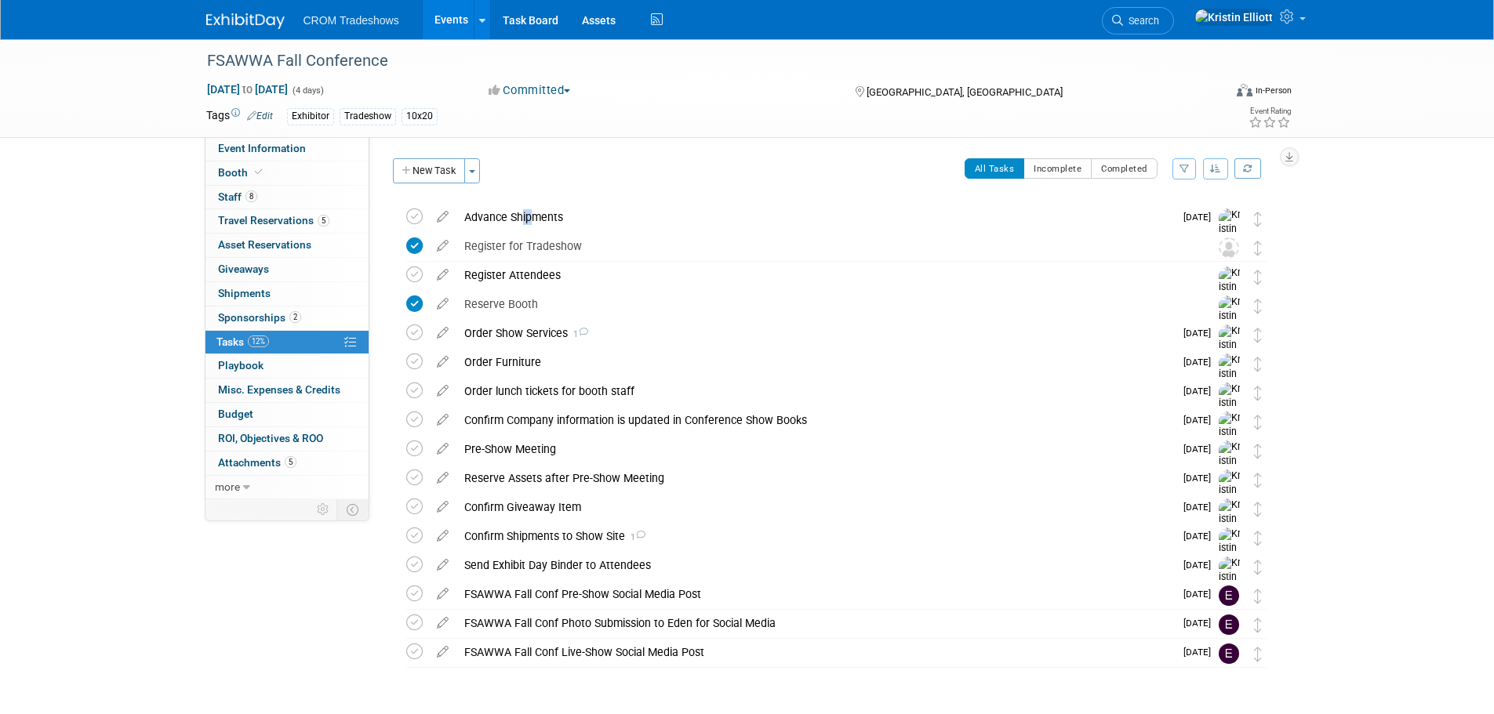
drag, startPoint x: 516, startPoint y: 209, endPoint x: 524, endPoint y: 221, distance: 14.1
click at [524, 221] on div "Advance Shipments" at bounding box center [815, 217] width 718 height 27
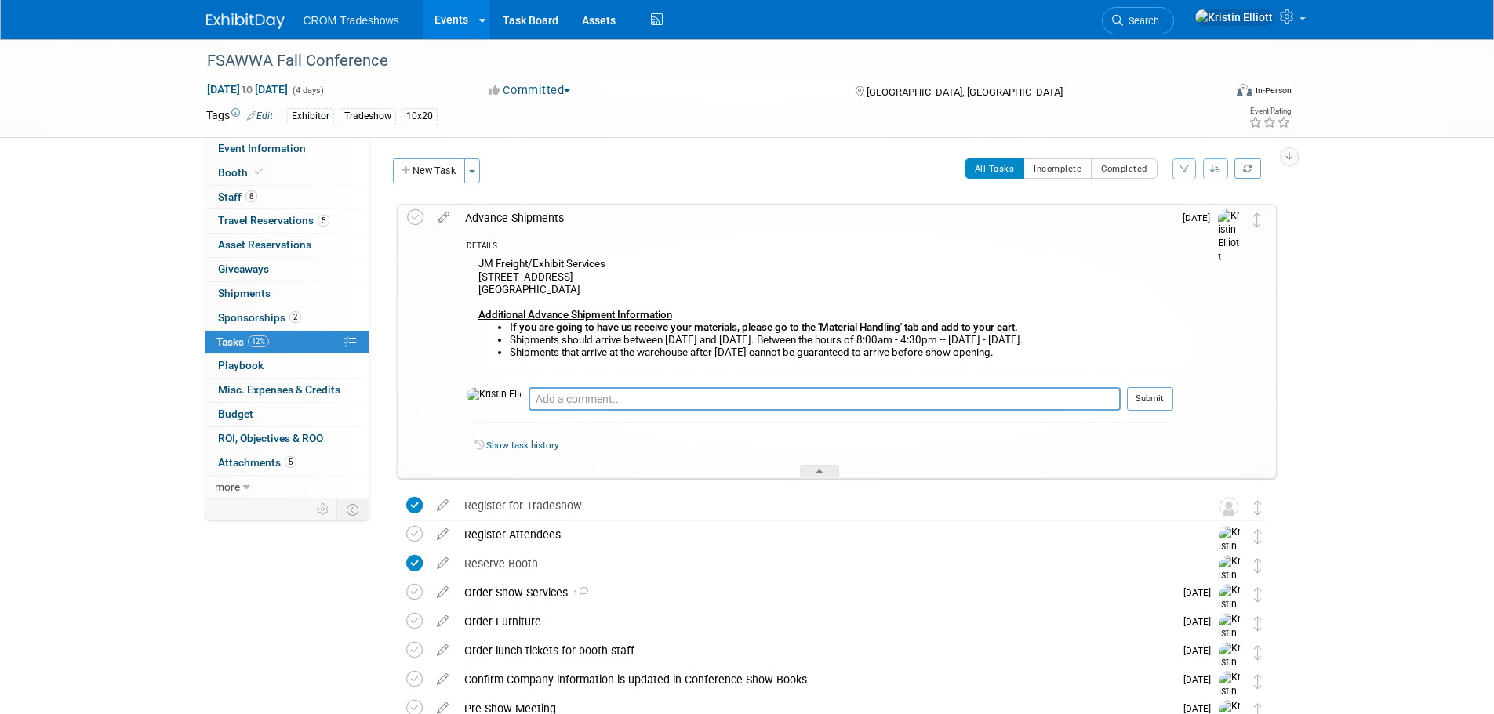
click at [1367, 262] on div "FSAWWA Fall Conference Nov 30, 2025 to Dec 3, 2025 (4 days) Nov 30, 2025 to Dec…" at bounding box center [747, 531] width 1494 height 984
click at [540, 210] on div "Advance Shipments" at bounding box center [815, 218] width 716 height 27
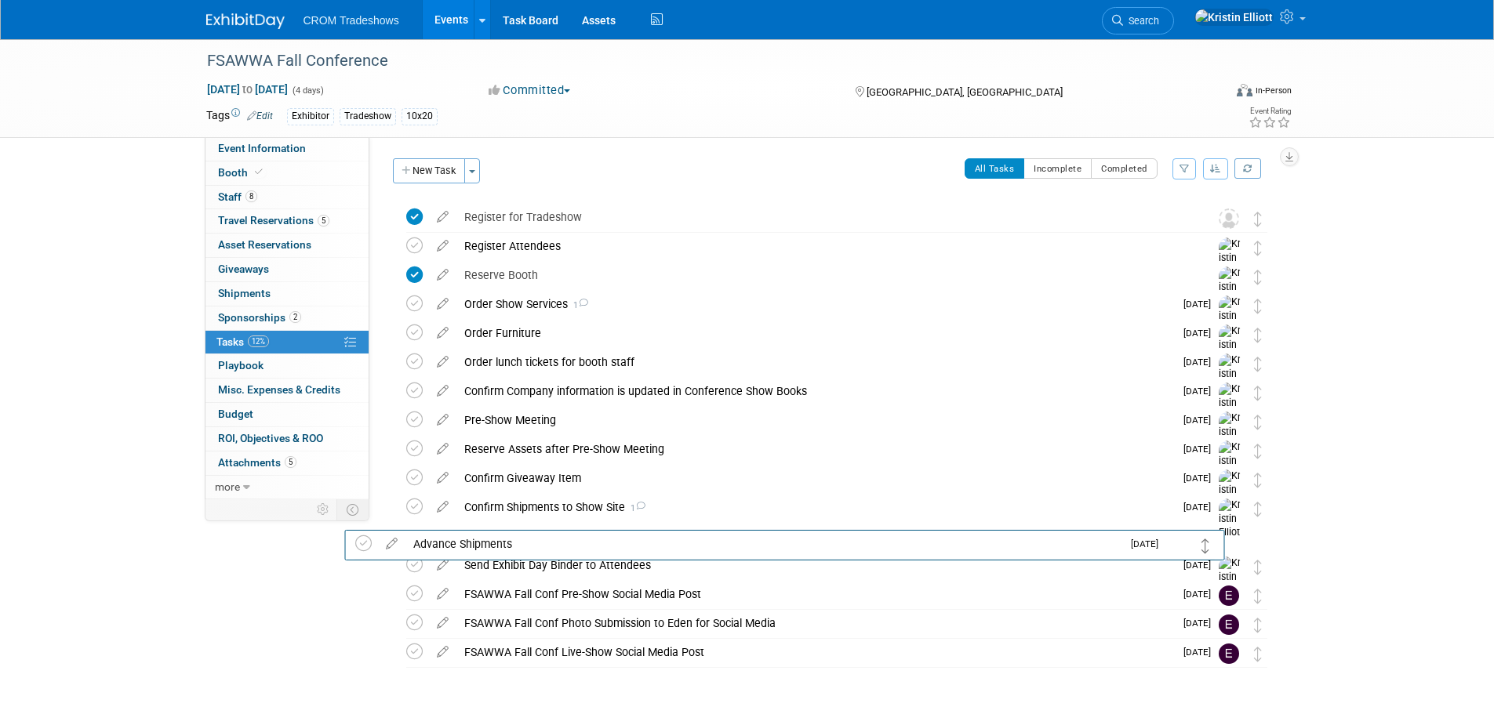
drag, startPoint x: 1253, startPoint y: 213, endPoint x: 1211, endPoint y: 535, distance: 325.1
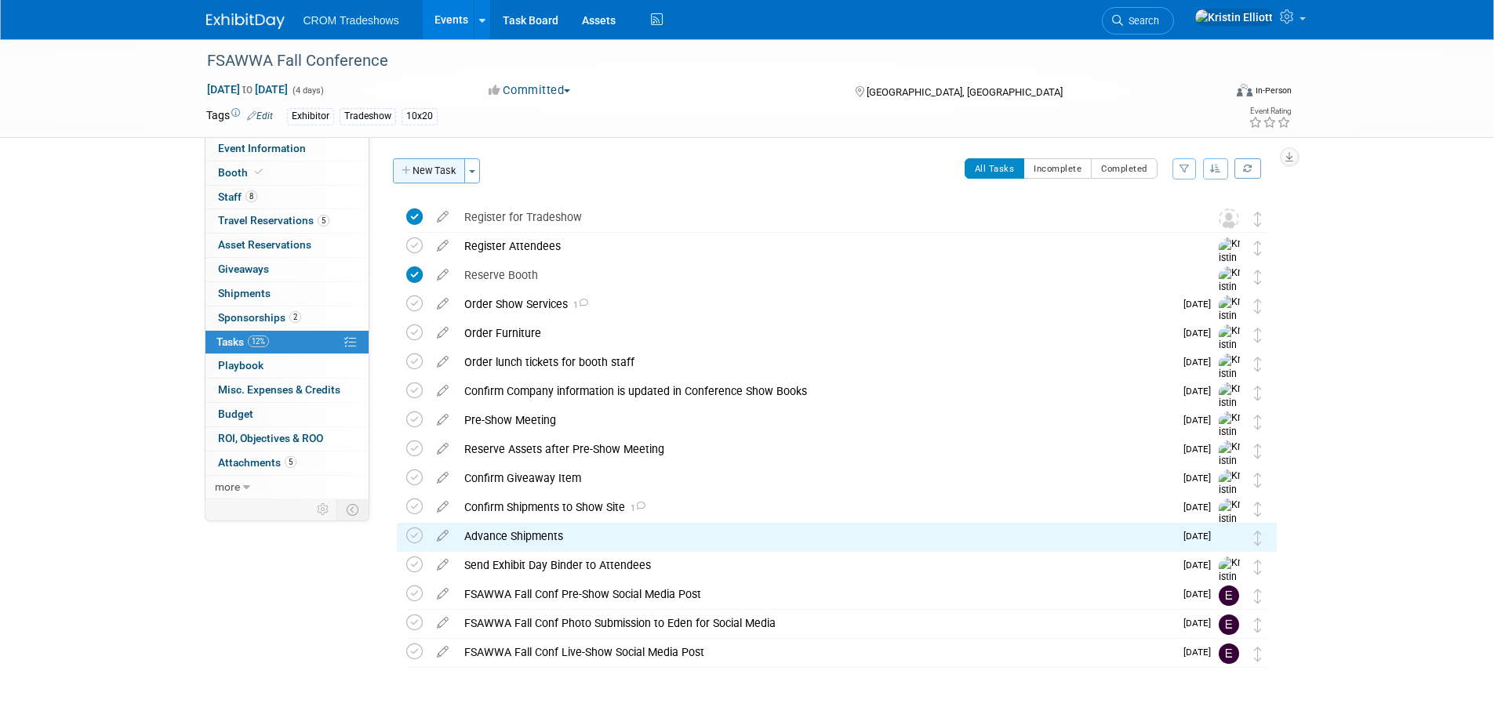
click at [444, 173] on button "New Task" at bounding box center [429, 170] width 72 height 25
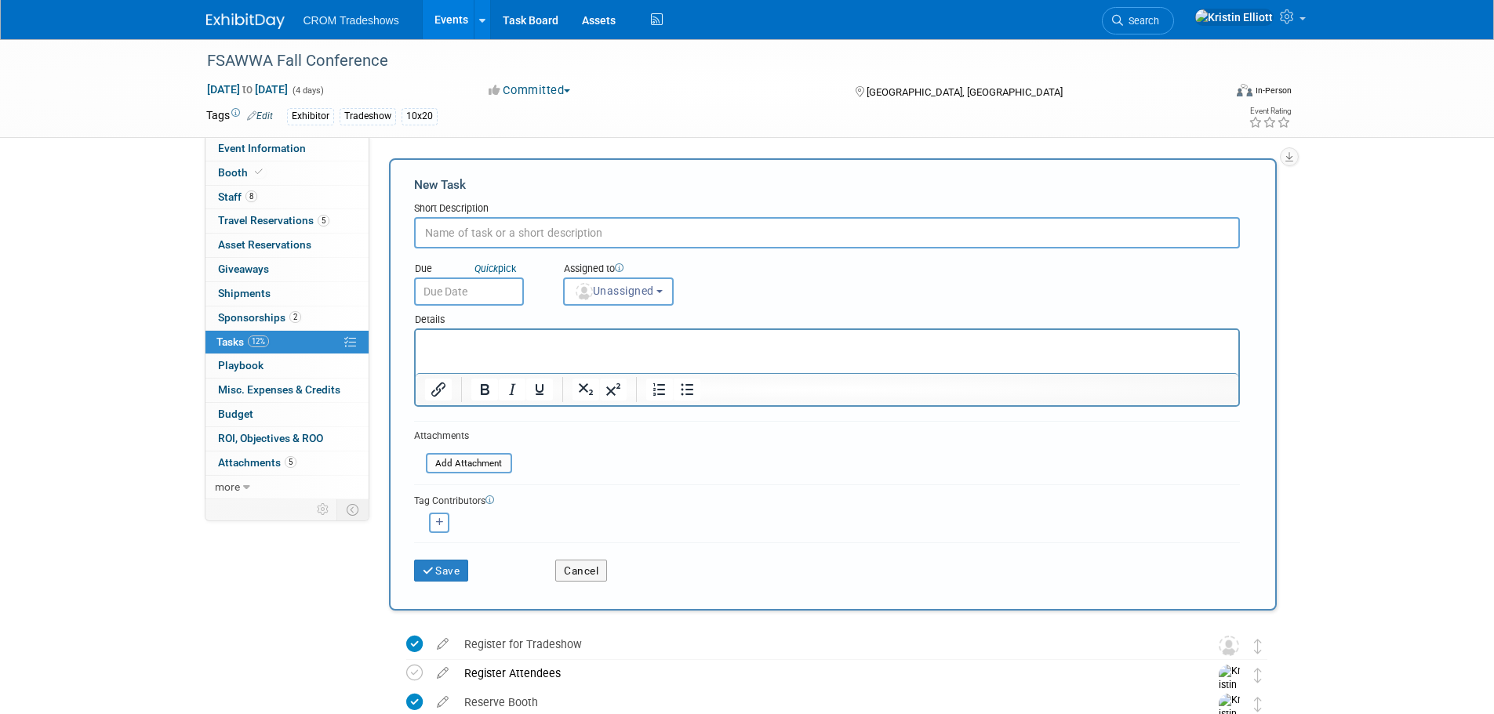
click at [463, 236] on input "text" at bounding box center [827, 232] width 826 height 31
paste input "Direct Shipments"
type input "Direct Shipments"
click at [462, 340] on p "Rich Text Area. Press ALT-0 for help." at bounding box center [826, 344] width 805 height 16
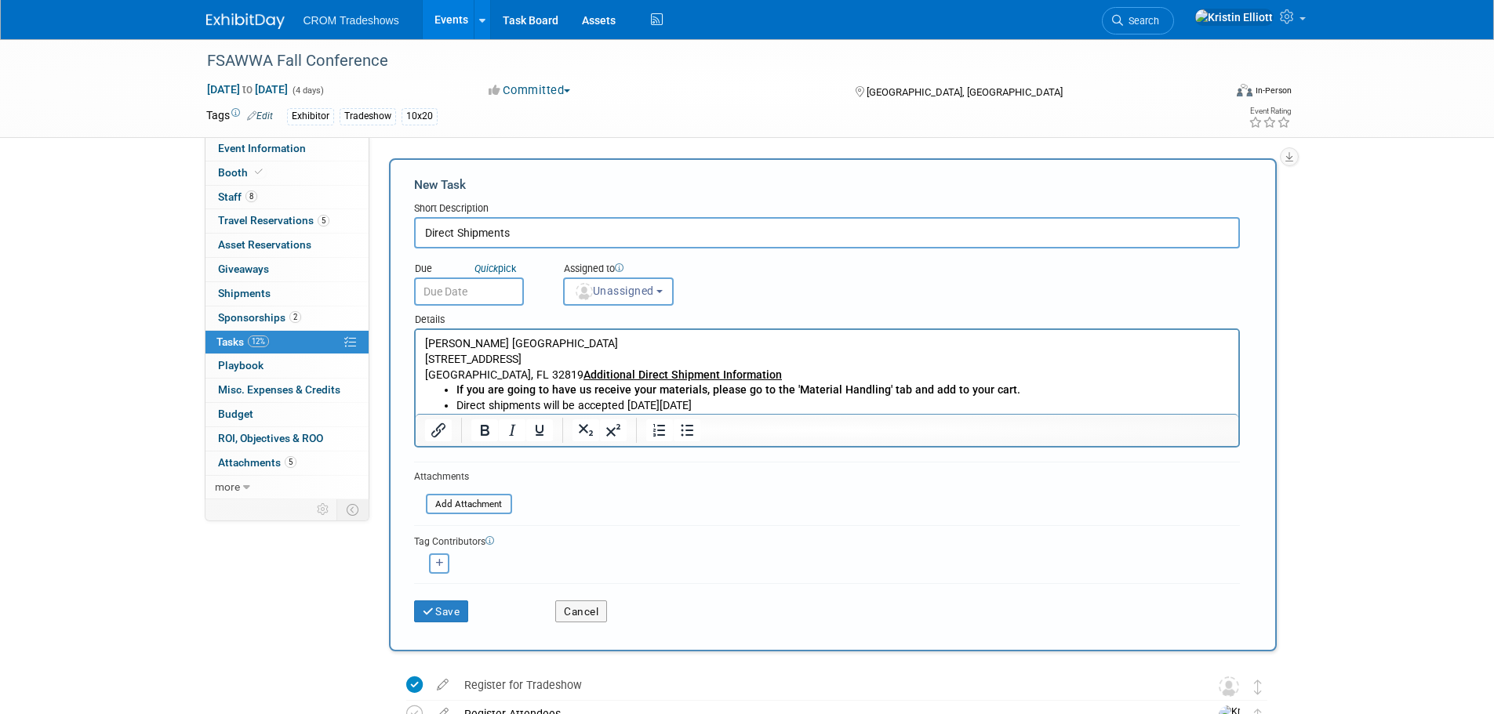
click at [583, 369] on b "Additional Direct Shipment Information" at bounding box center [682, 375] width 198 height 13
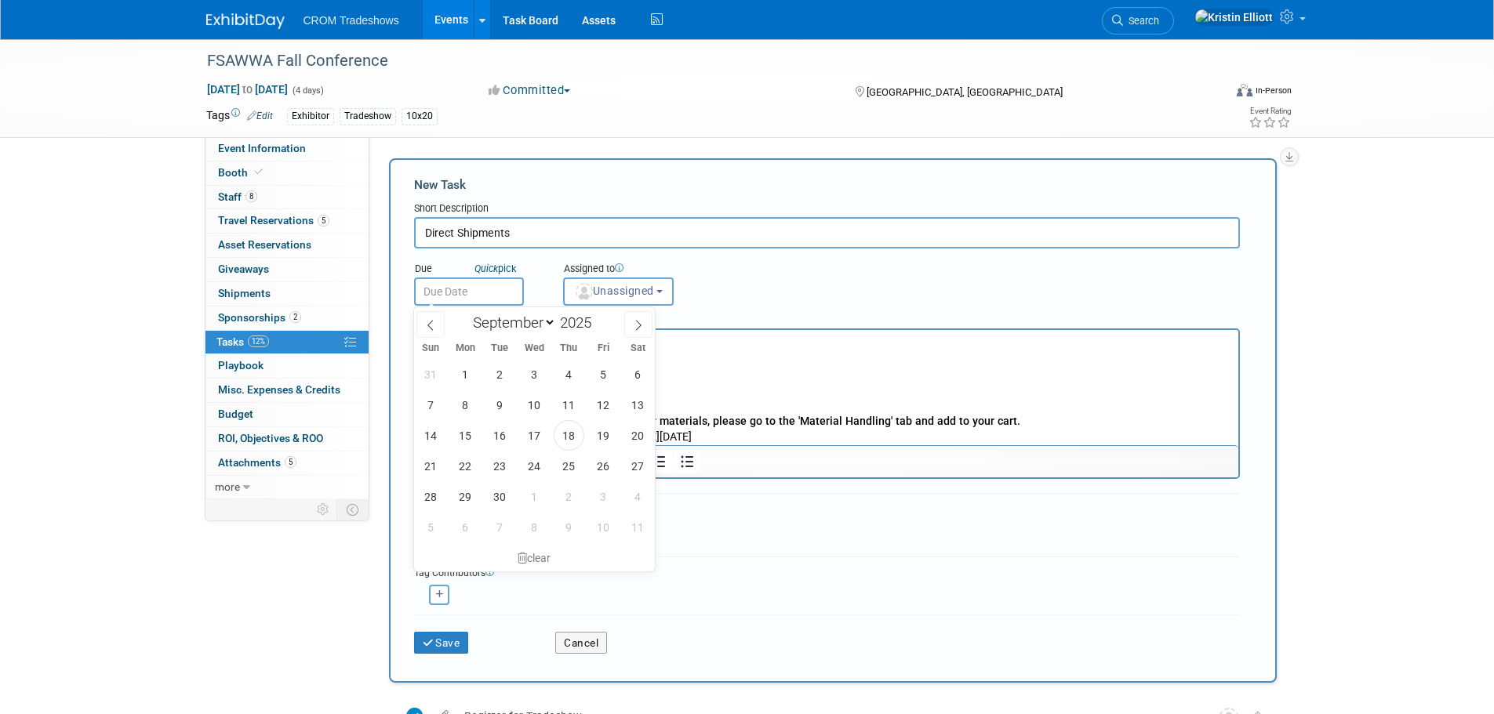
click at [459, 294] on input "text" at bounding box center [469, 292] width 110 height 28
click at [641, 323] on icon at bounding box center [638, 325] width 11 height 11
select select "11"
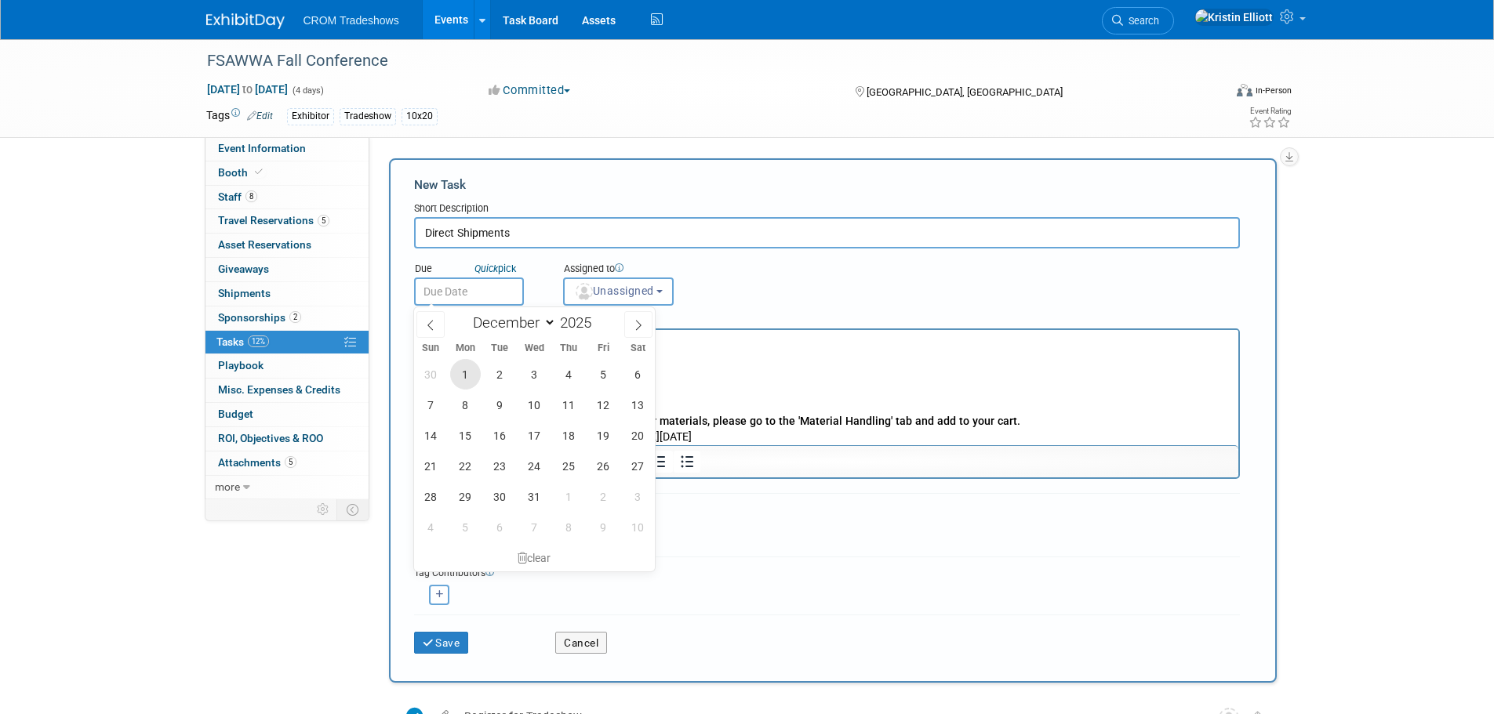
click at [471, 376] on span "1" at bounding box center [465, 374] width 31 height 31
type input "Dec 1, 2025"
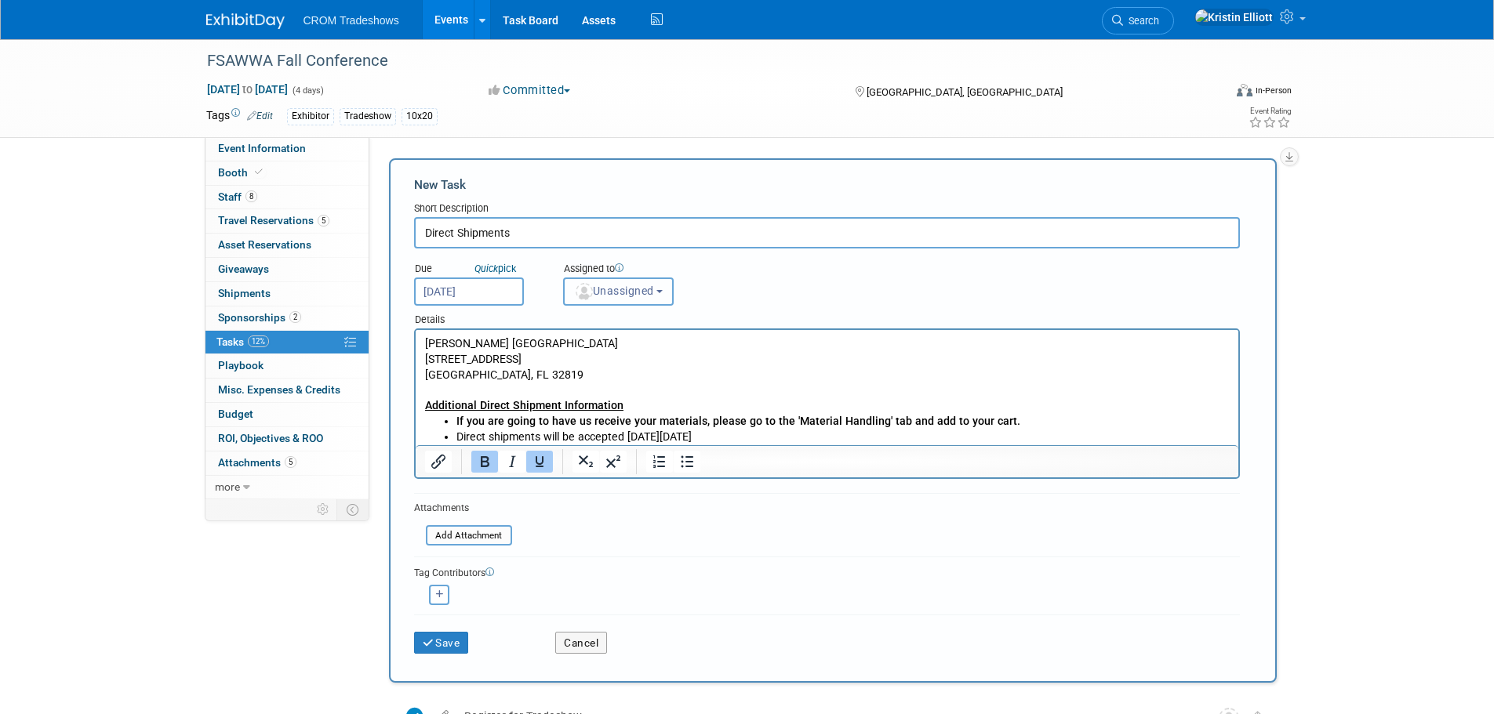
click at [616, 292] on span "Unassigned" at bounding box center [614, 291] width 80 height 13
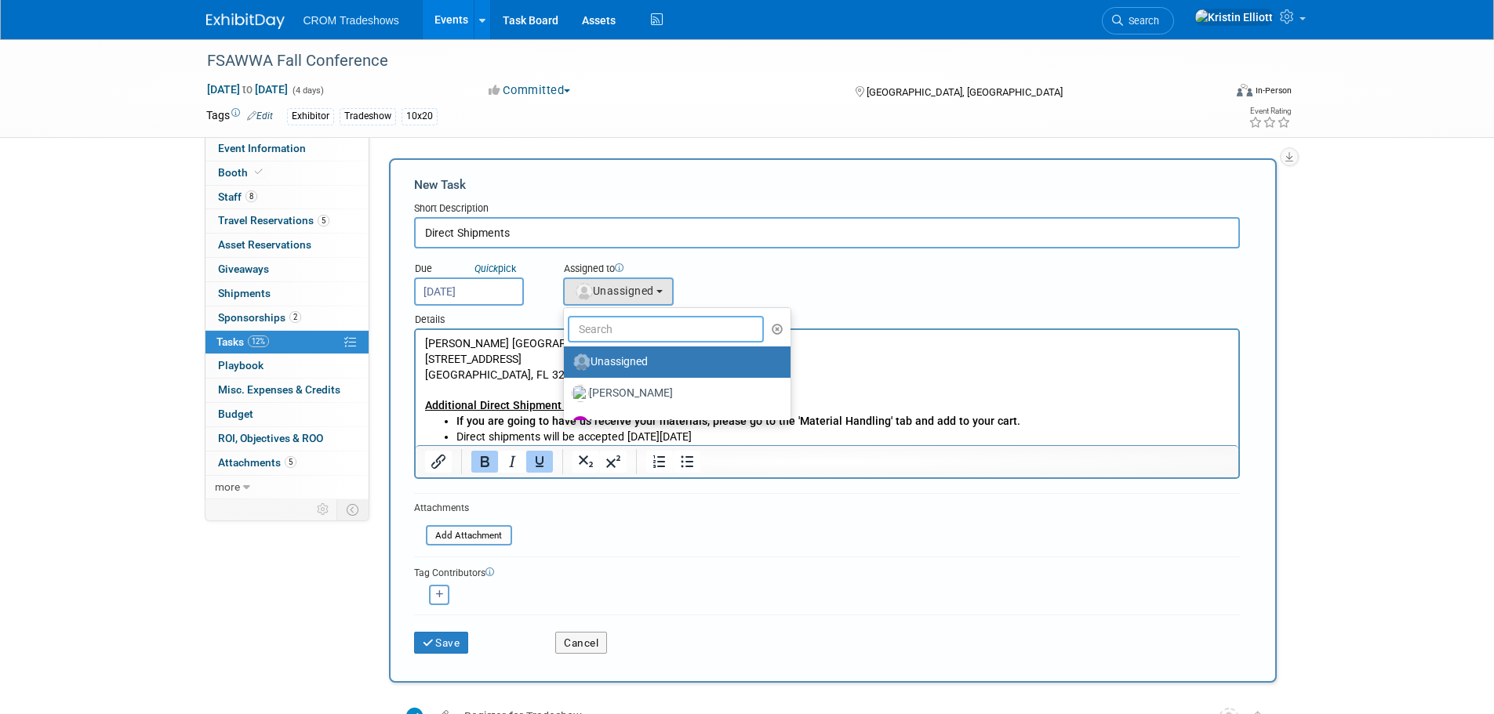
click at [637, 340] on input "text" at bounding box center [666, 329] width 197 height 27
type input "Kristin"
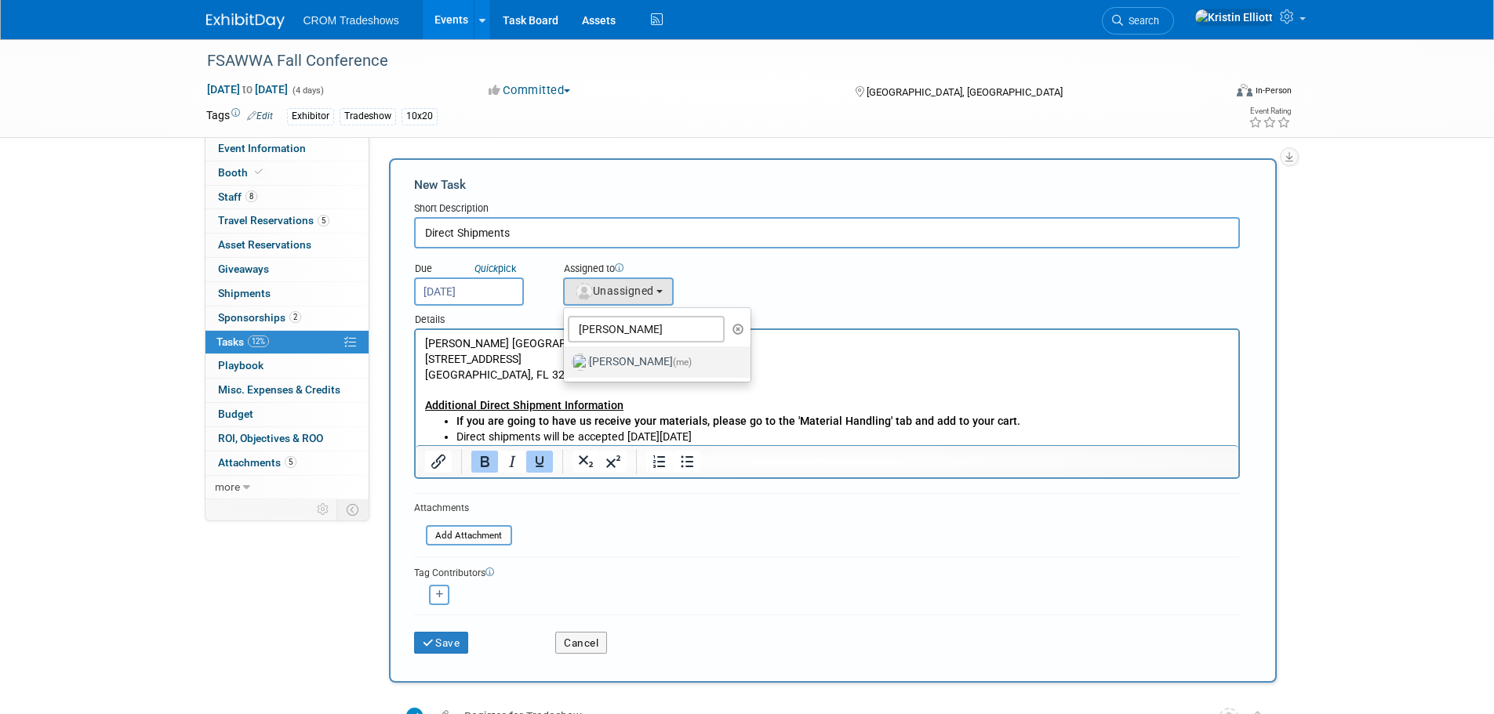
click at [645, 363] on label "Kristin Elliott (me)" at bounding box center [654, 362] width 164 height 25
click at [566, 363] on input "Kristin Elliott (me)" at bounding box center [561, 360] width 10 height 10
select select "c7cb0e95-543d-4e4d-b4da-bb7f35f654a4"
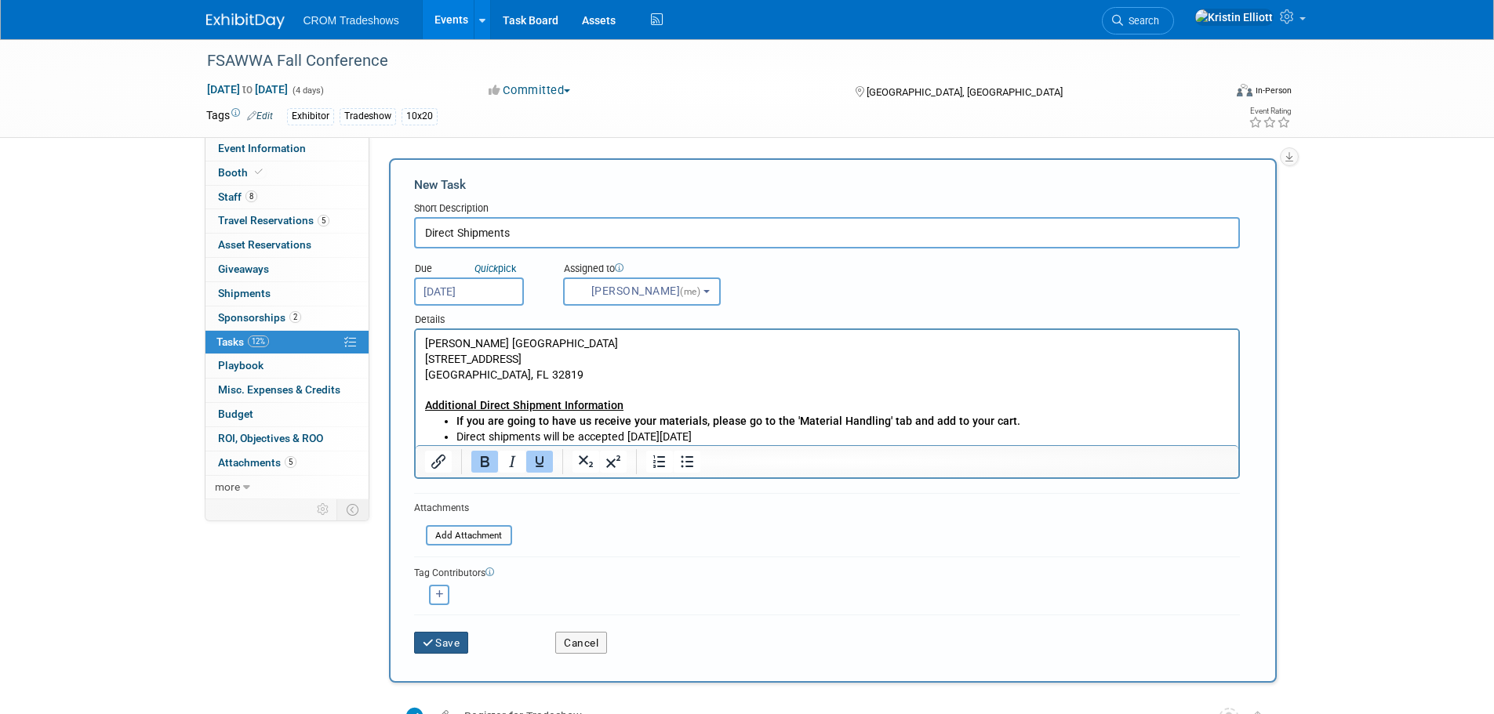
click at [462, 650] on button "Save" at bounding box center [441, 643] width 55 height 22
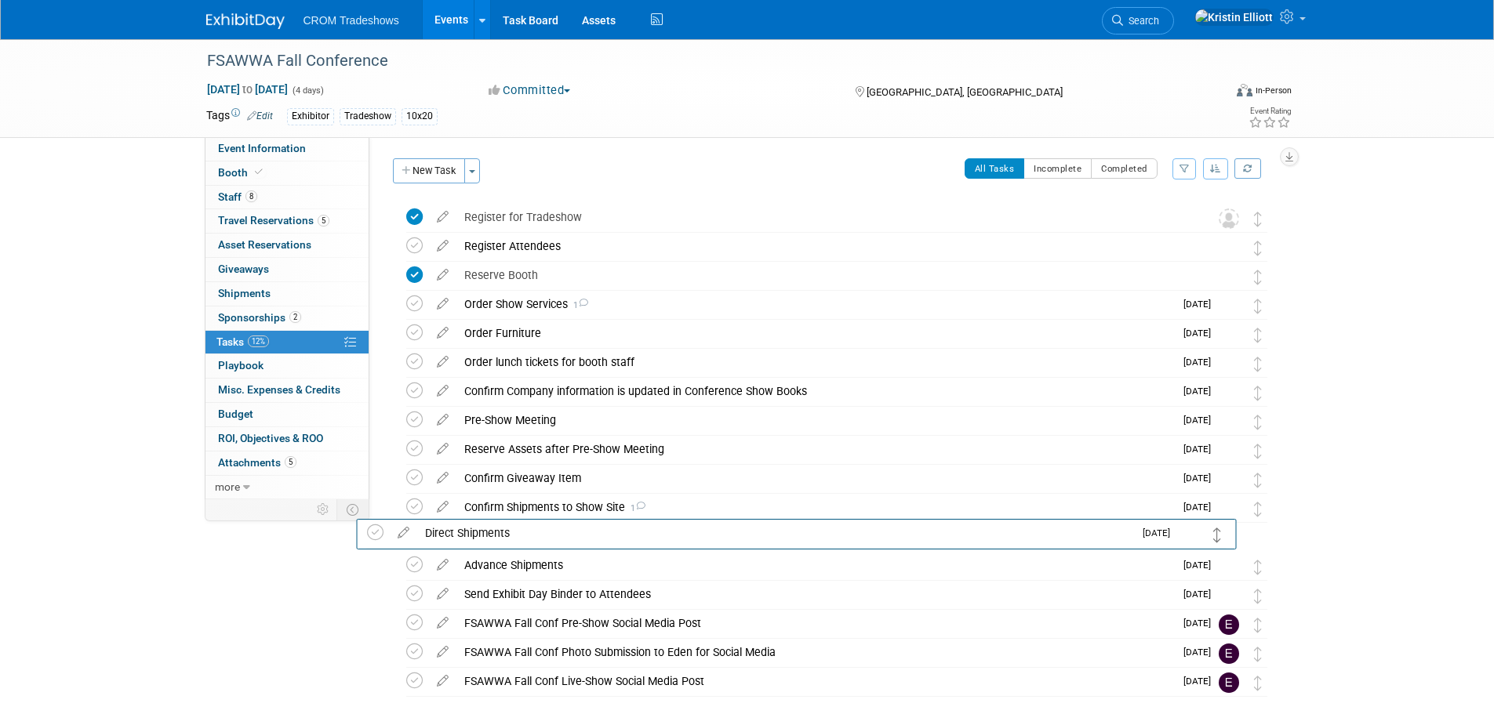
drag, startPoint x: 1259, startPoint y: 216, endPoint x: 1219, endPoint y: 532, distance: 317.8
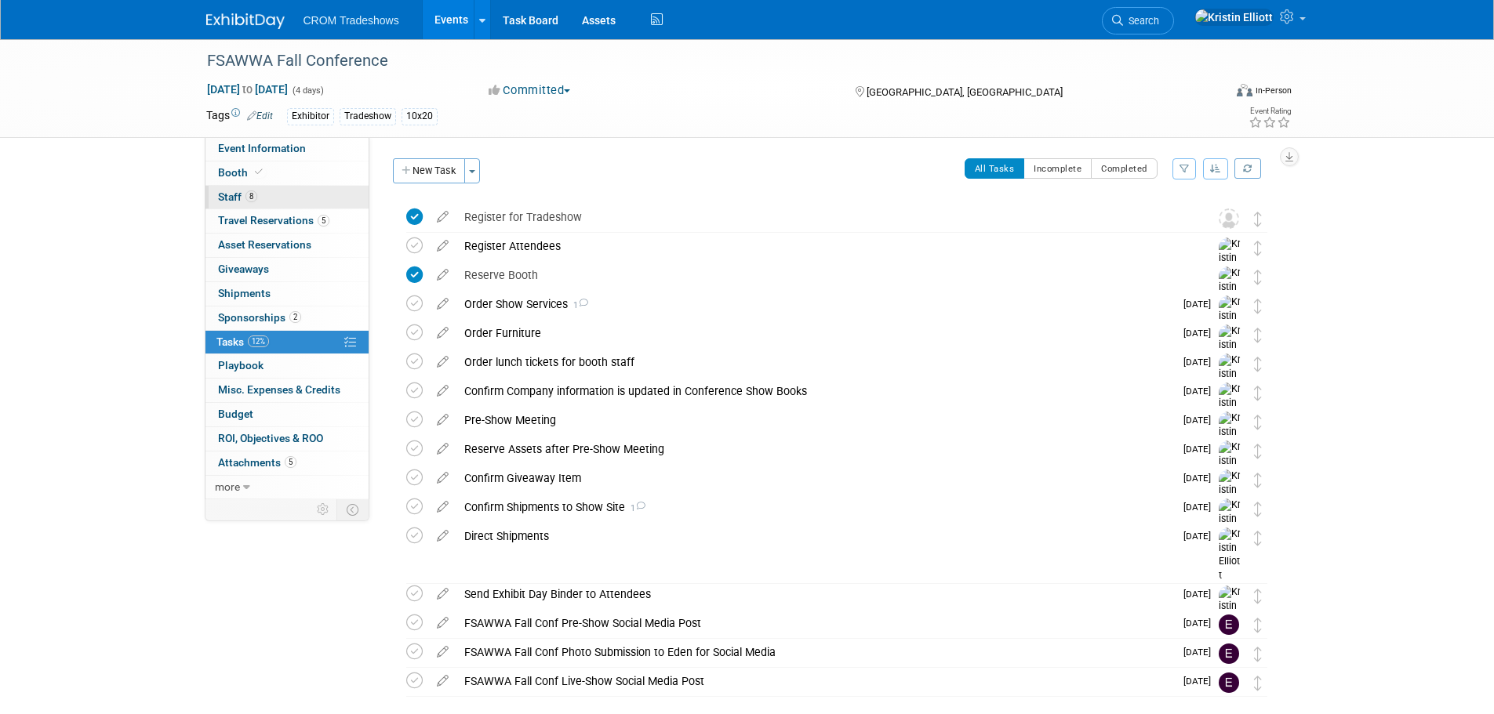
click at [274, 205] on link "8 Staff 8" at bounding box center [286, 198] width 163 height 24
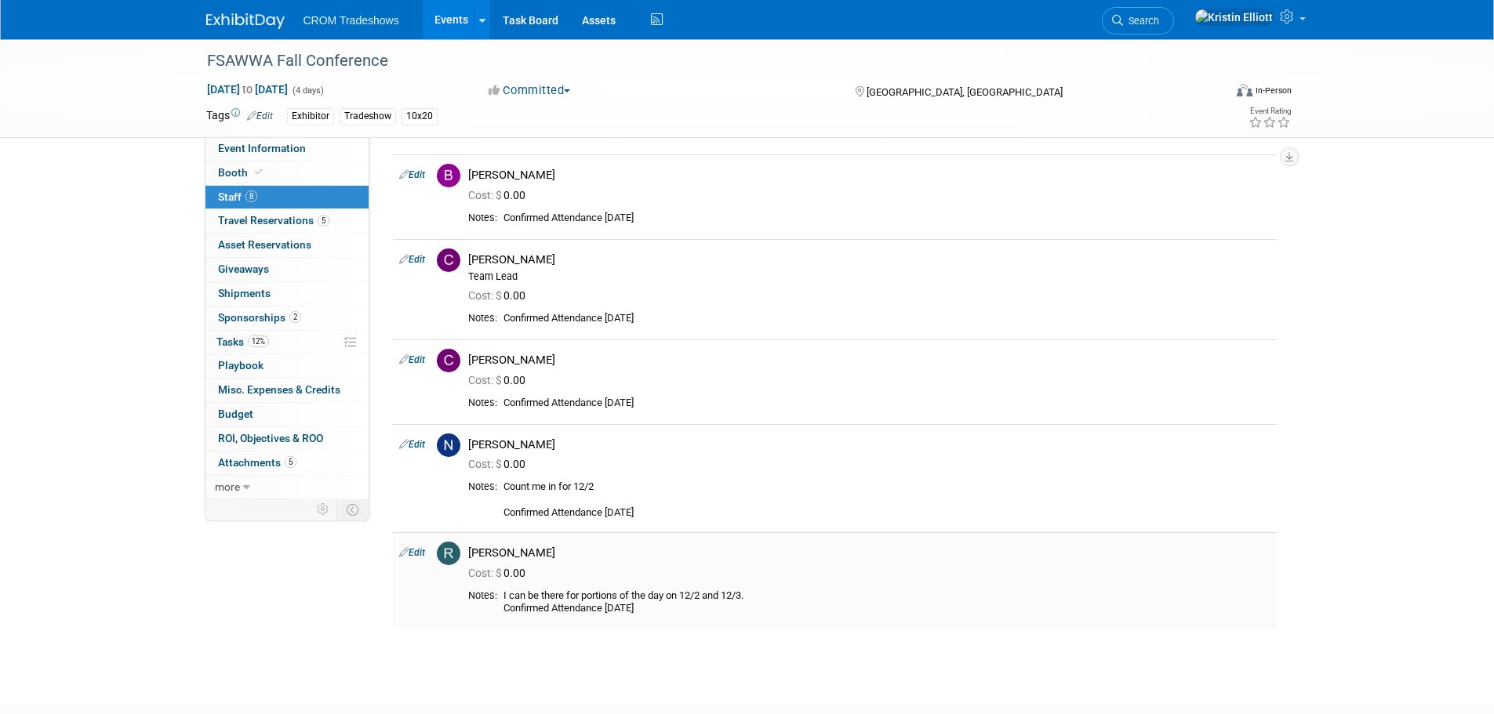
scroll to position [398, 0]
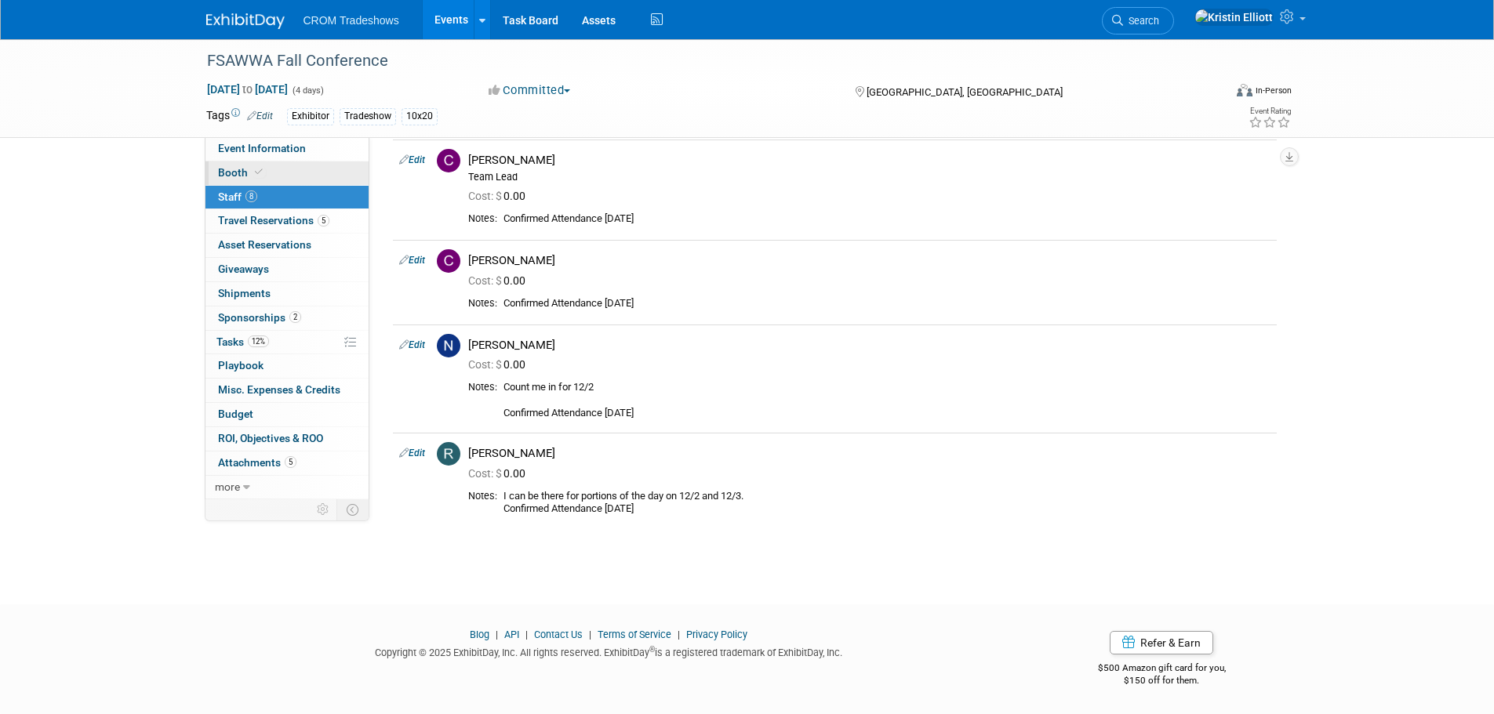
click at [278, 176] on link "Booth" at bounding box center [286, 174] width 163 height 24
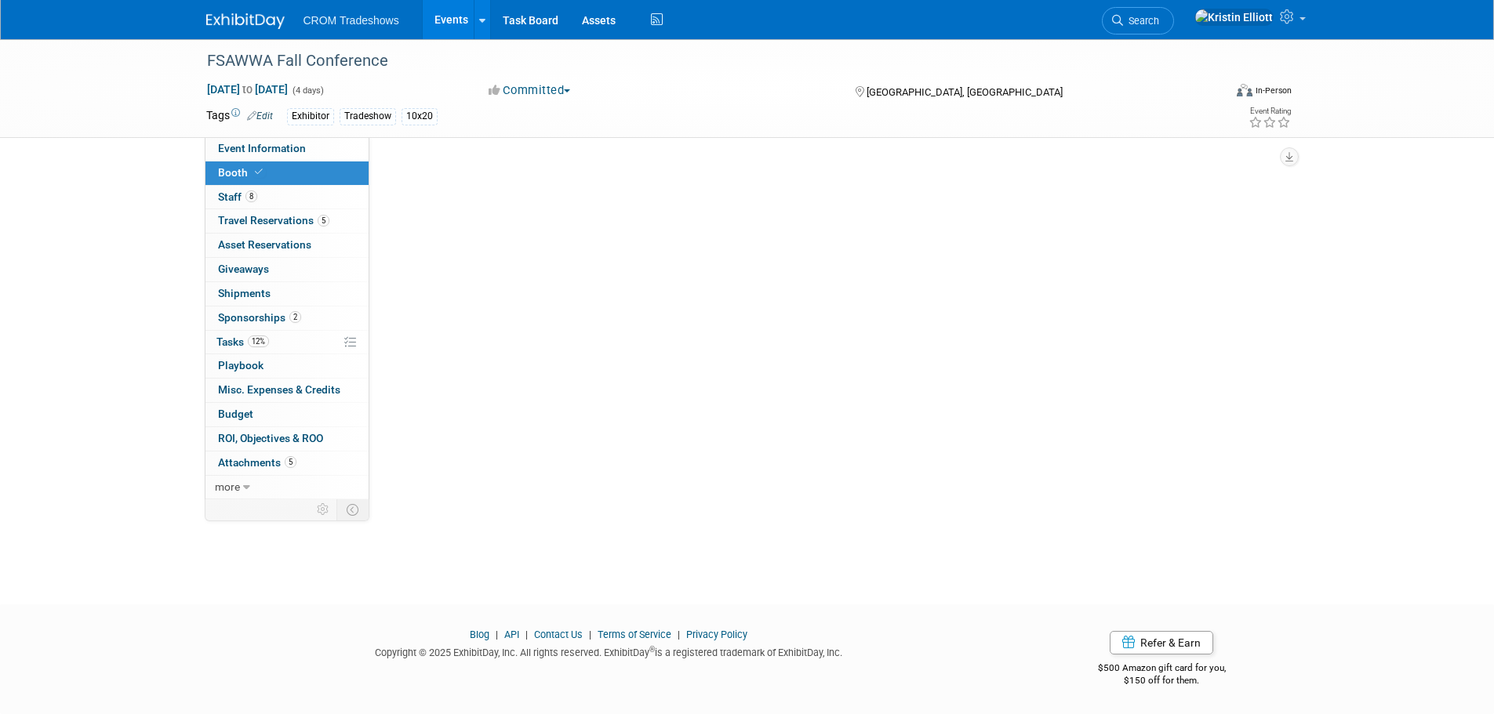
scroll to position [0, 0]
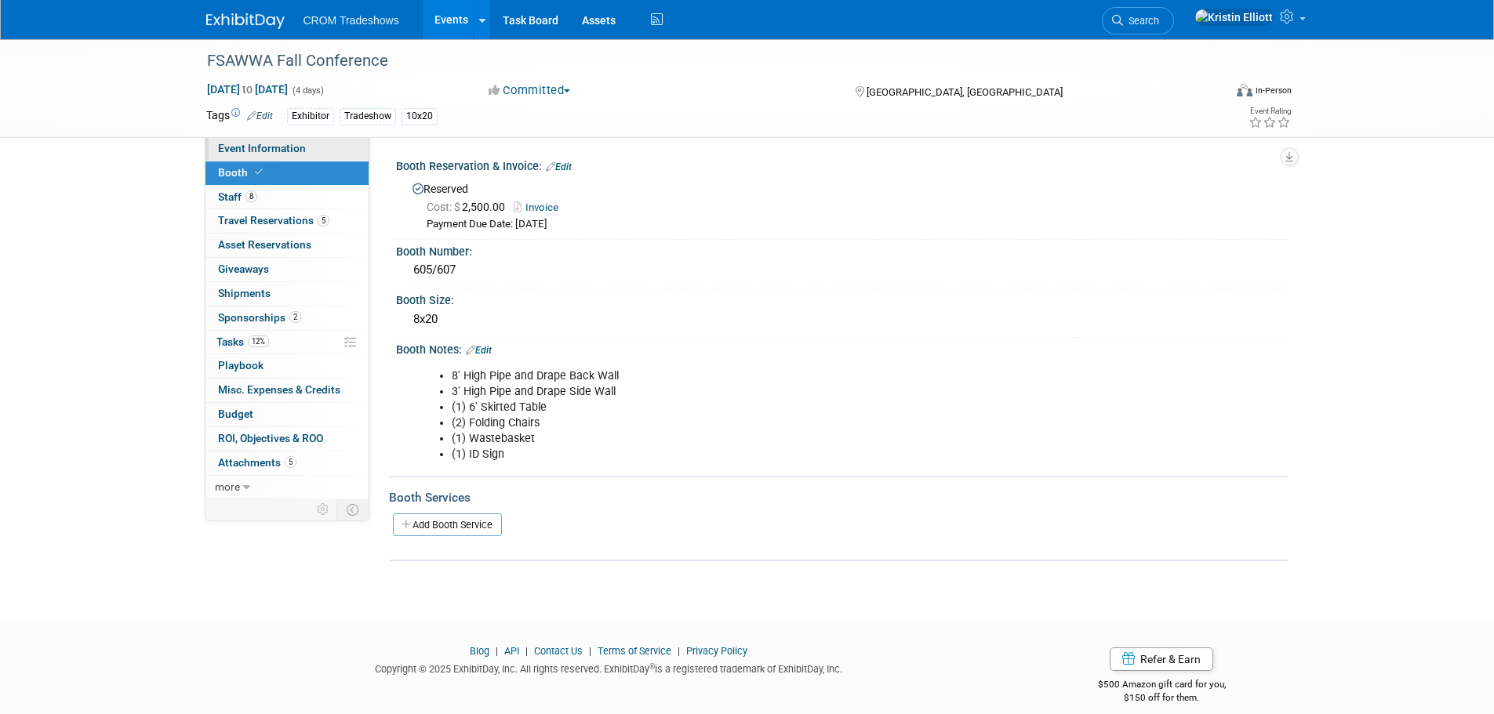
click at [306, 154] on link "Event Information" at bounding box center [286, 149] width 163 height 24
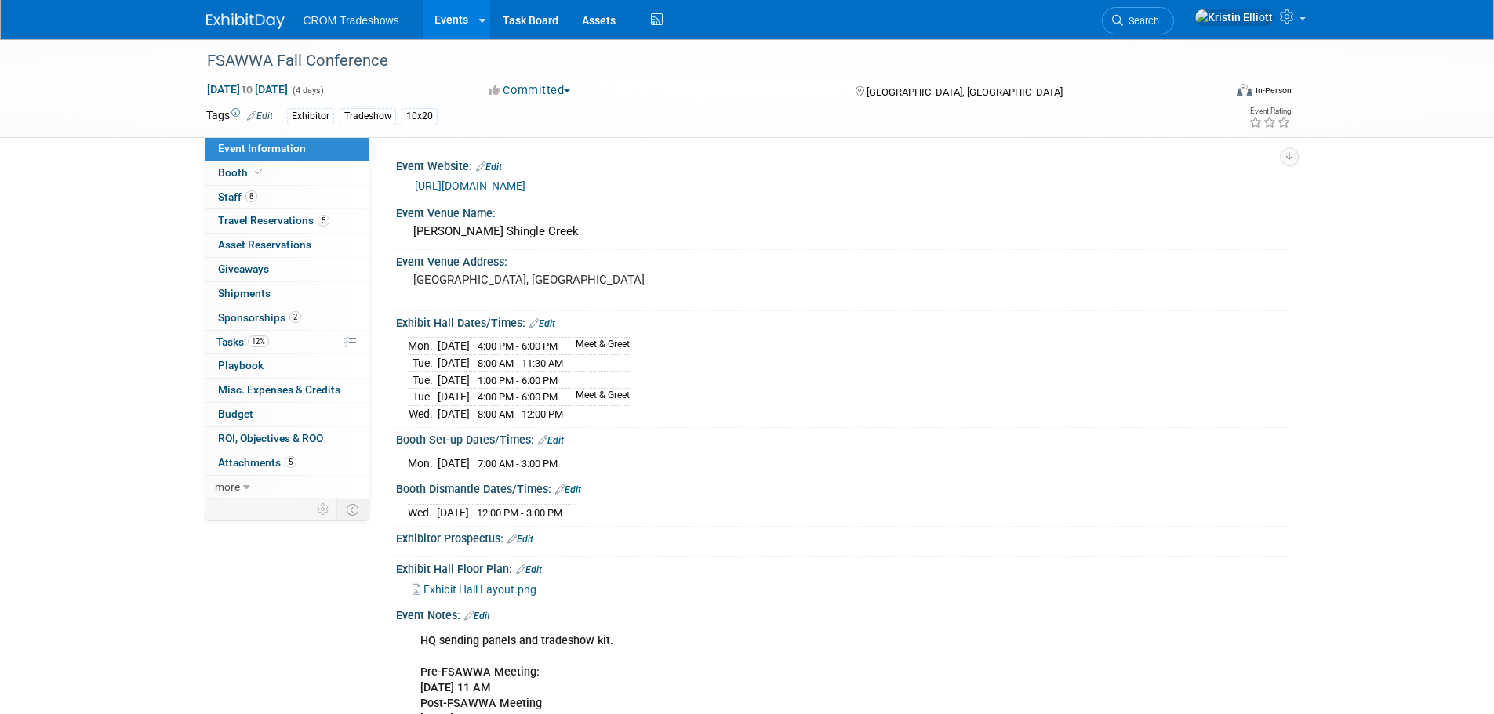
click at [460, 587] on span "Exhibit Hall Layout.png" at bounding box center [479, 589] width 113 height 13
click at [286, 155] on link "Event Information" at bounding box center [286, 149] width 163 height 24
click at [282, 186] on link "8 Staff 8" at bounding box center [286, 198] width 163 height 24
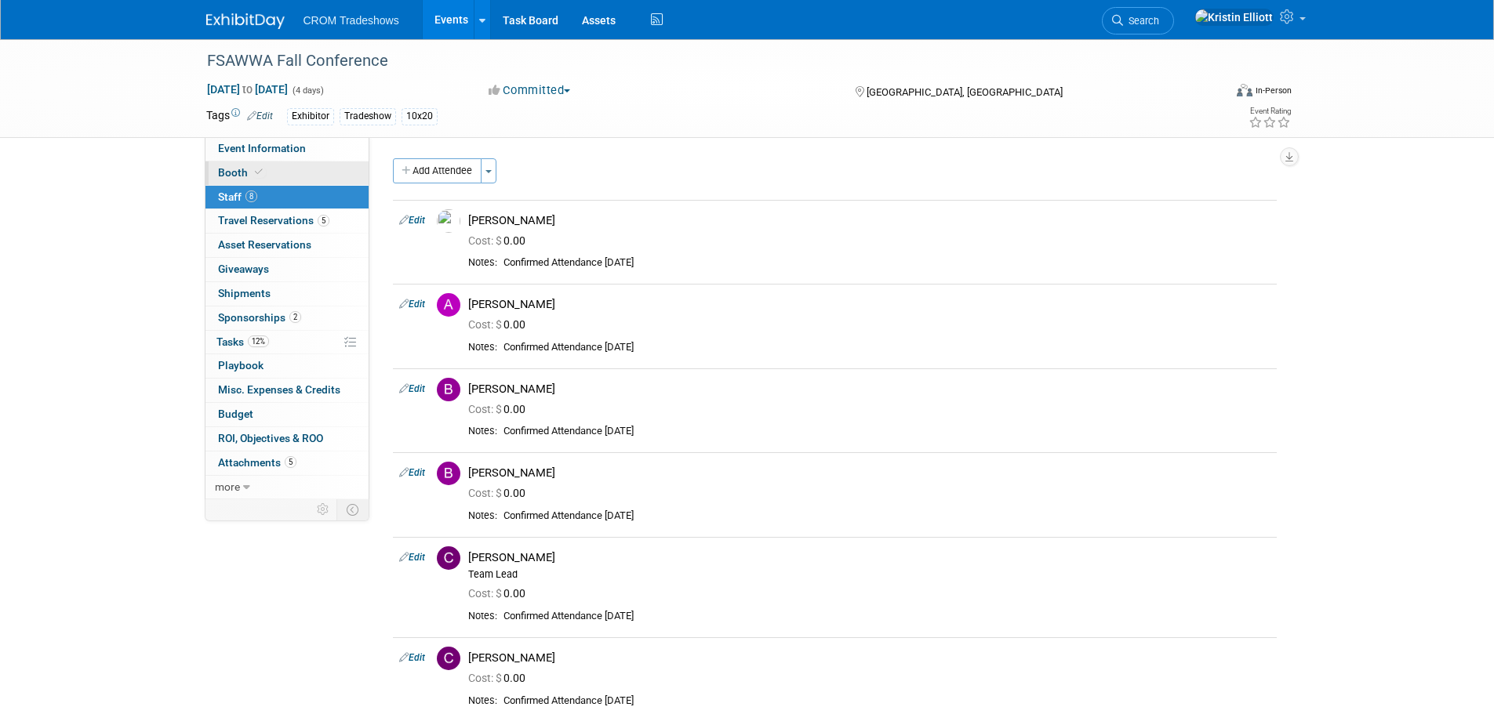
click at [283, 176] on link "Booth" at bounding box center [286, 174] width 163 height 24
